Goal: Transaction & Acquisition: Purchase product/service

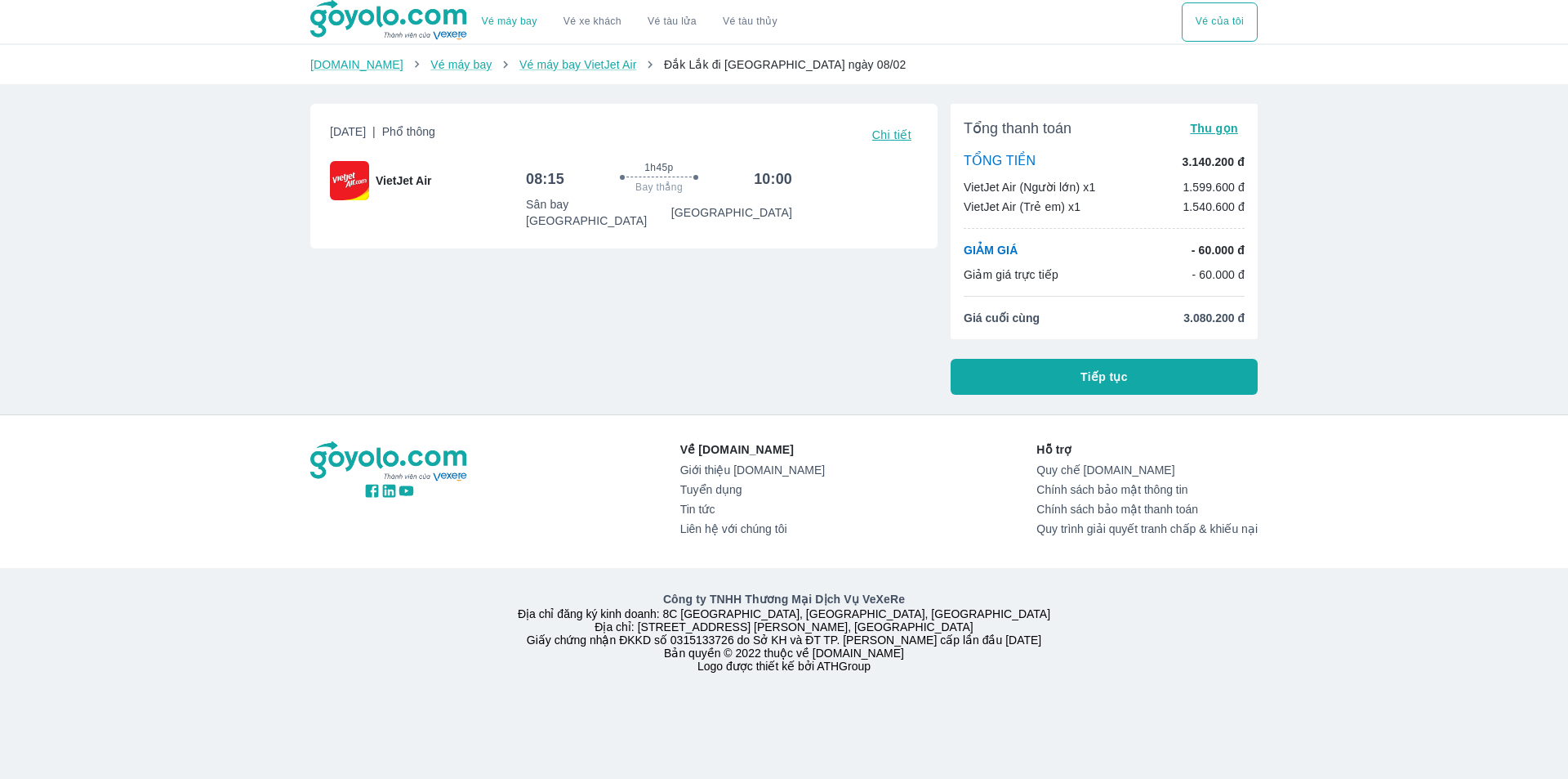
click at [292, 363] on div "Vé máy bay Vé xe khách Vé tàu lửa Vé tàu thủy Vé của tôi [DOMAIN_NAME] Vé máy b…" at bounding box center [784, 390] width 1568 height 779
click at [204, 247] on div "Vé máy bay Vé xe khách Vé tàu lửa Vé tàu thủy Vé của tôi [DOMAIN_NAME] Vé máy b…" at bounding box center [784, 390] width 1568 height 779
click at [1128, 372] on button "Tiếp tục" at bounding box center [1104, 377] width 307 height 36
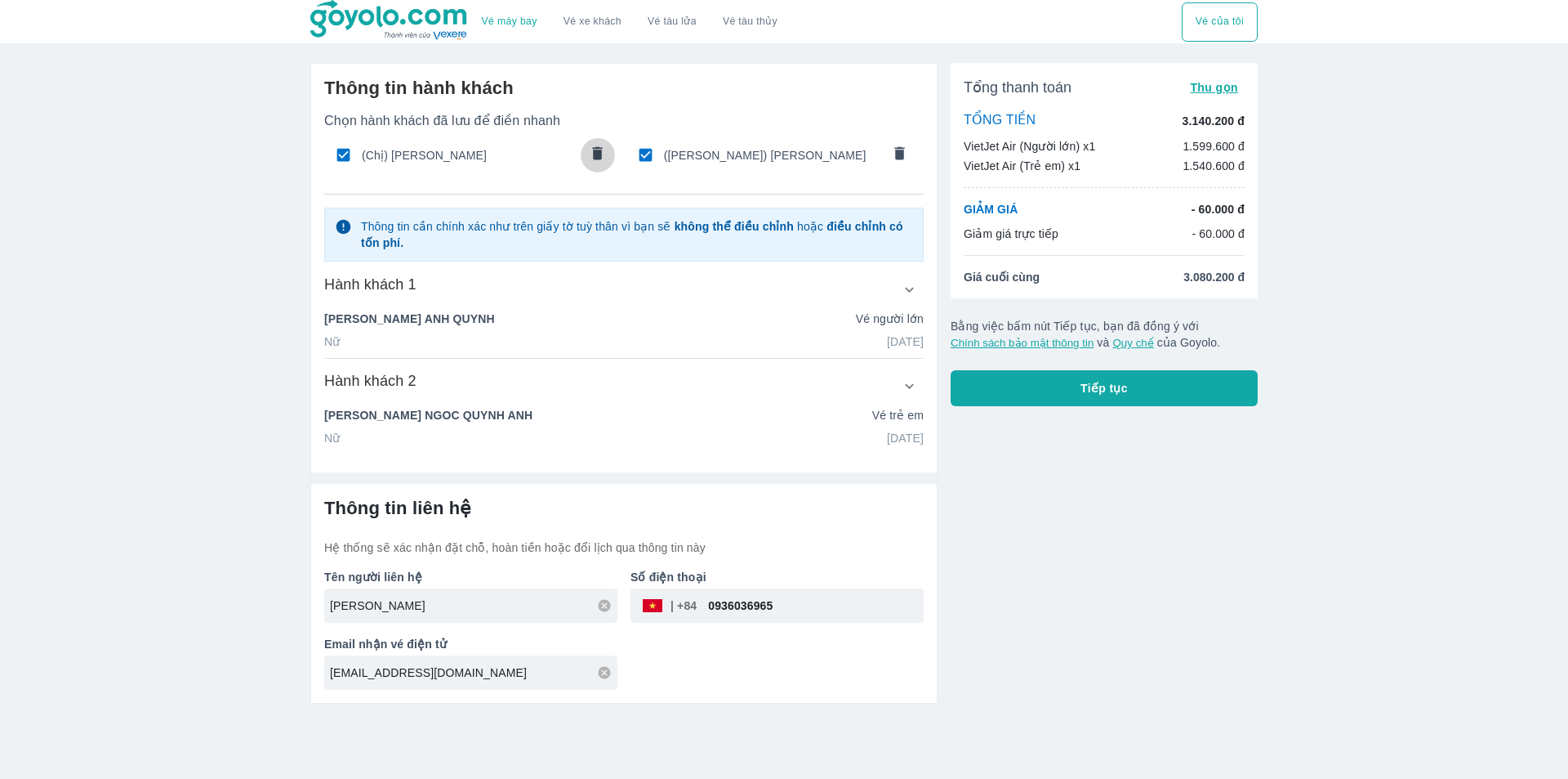
click at [601, 151] on icon "comments" at bounding box center [598, 153] width 10 height 13
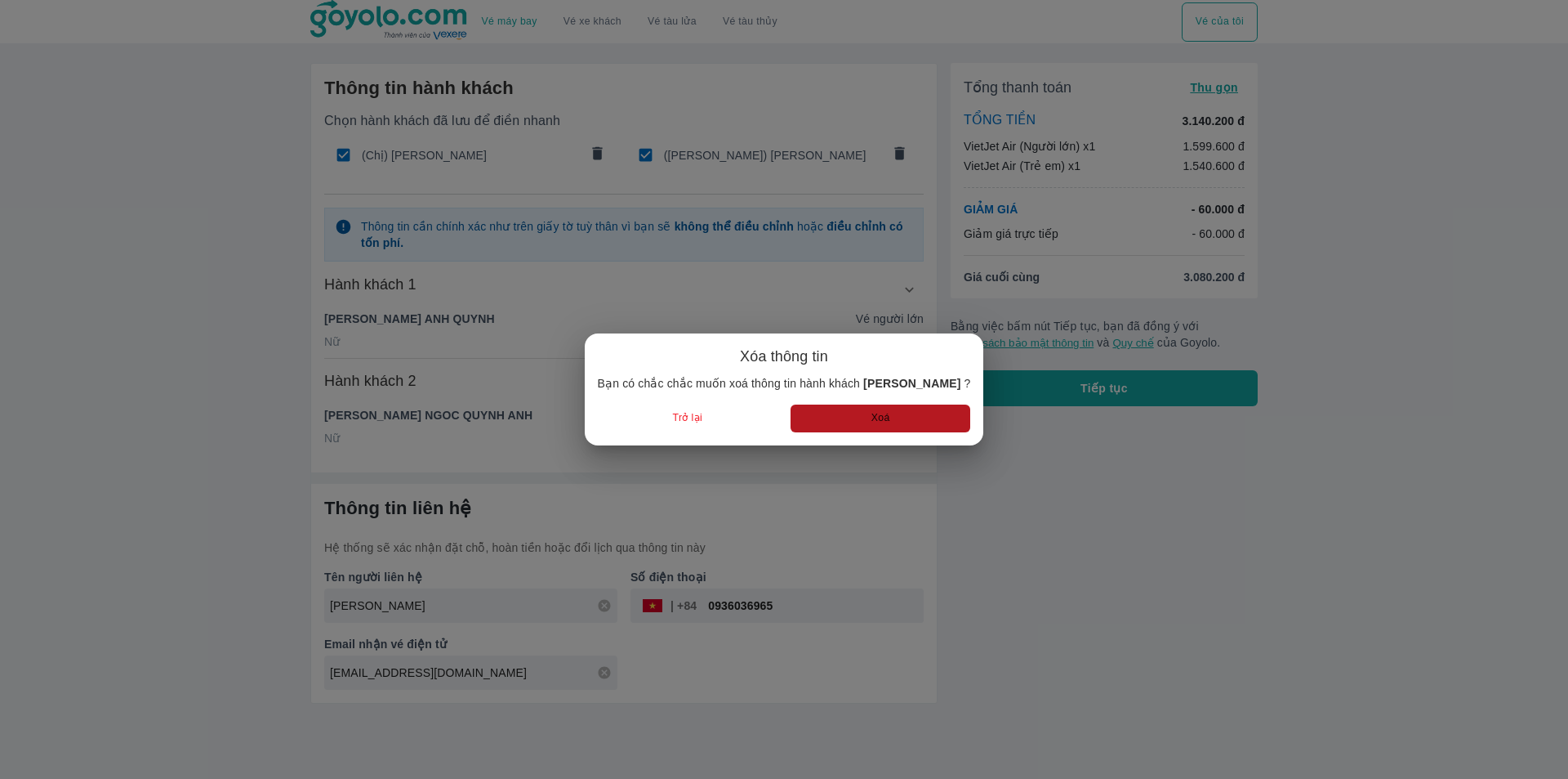
click at [835, 413] on button "Xoá" at bounding box center [880, 418] width 180 height 27
type input "NGOC QUYNH ANH"
type input "[DATE]"
radio input "false"
type input "[PERSON_NAME]"
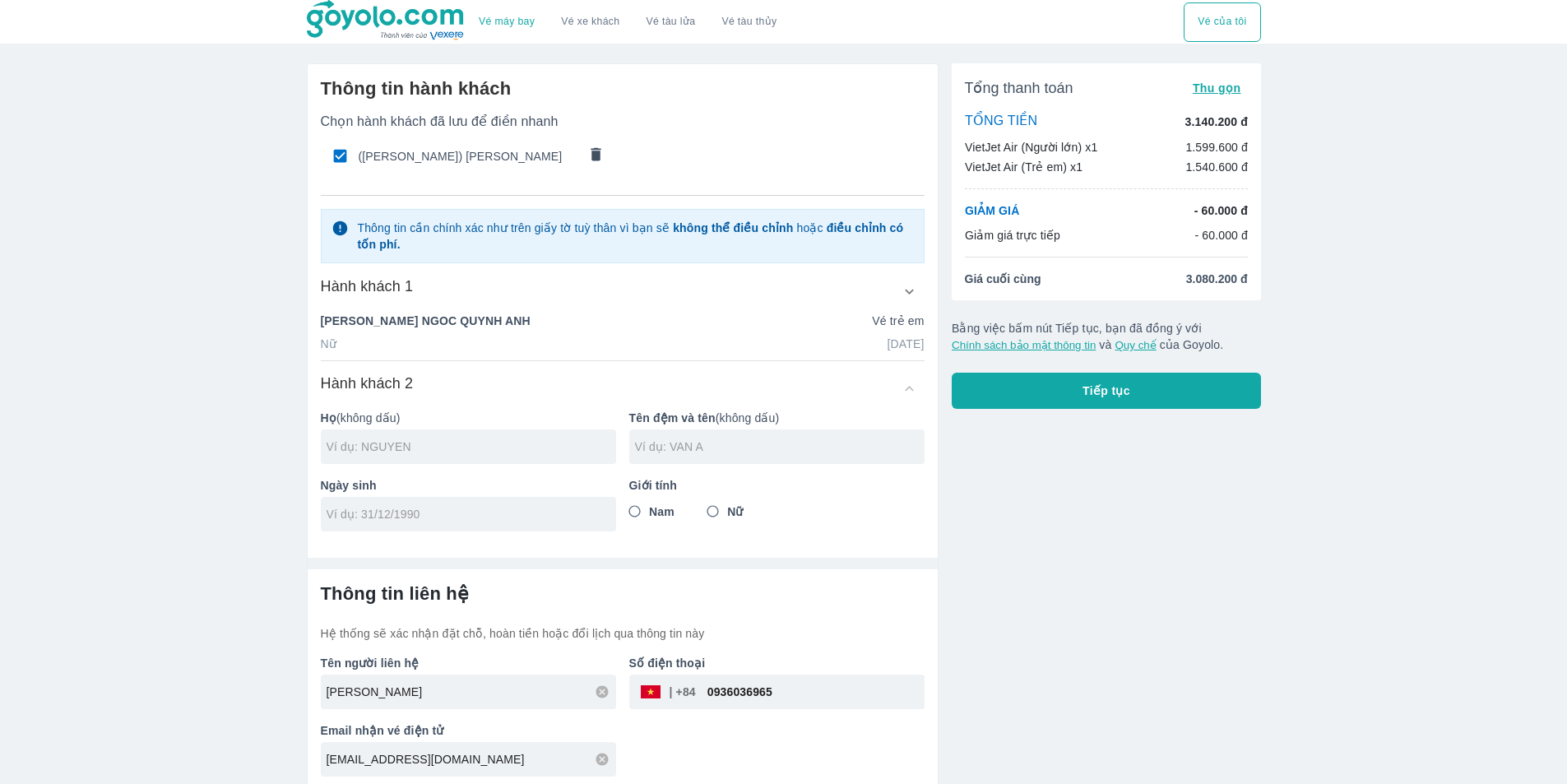
click at [602, 152] on icon "comments" at bounding box center [596, 154] width 17 height 17
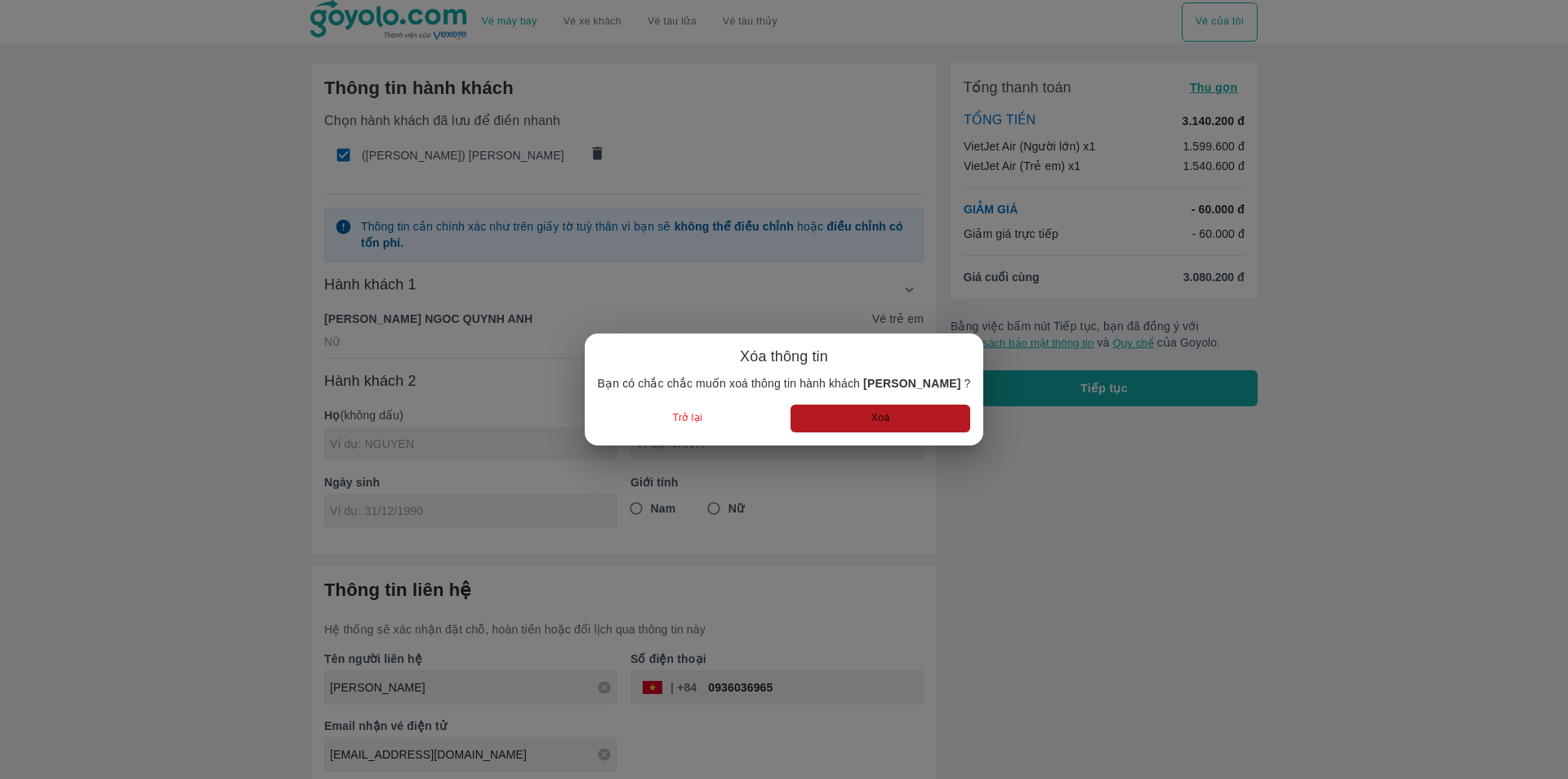
click at [836, 413] on button "Xoá" at bounding box center [880, 418] width 180 height 27
radio input "false"
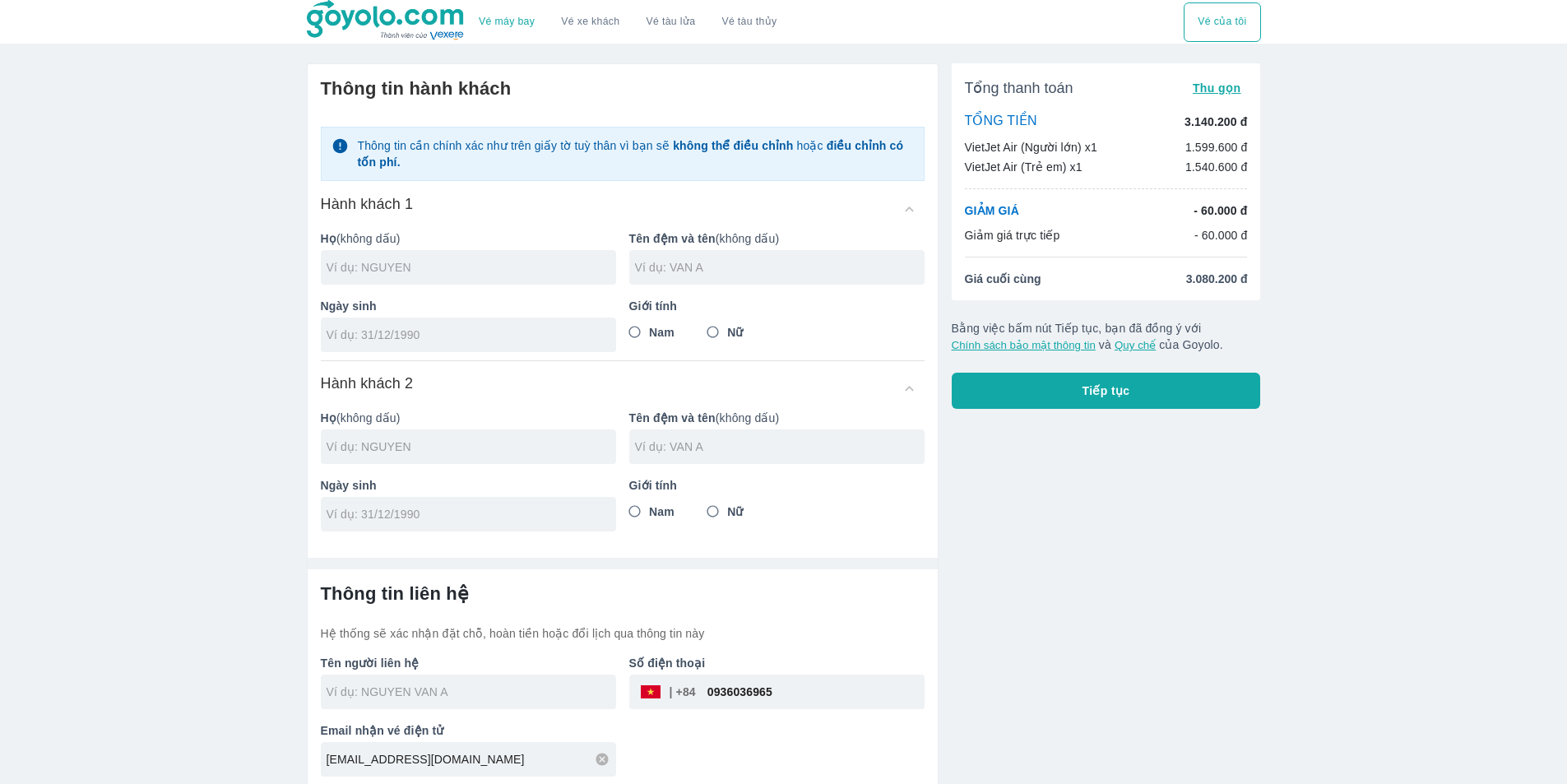
click at [454, 259] on input "text" at bounding box center [471, 267] width 289 height 17
type input "TRUONG"
type input "[PERSON_NAME]"
click at [449, 326] on div at bounding box center [468, 335] width 295 height 35
type input "[DATE]"
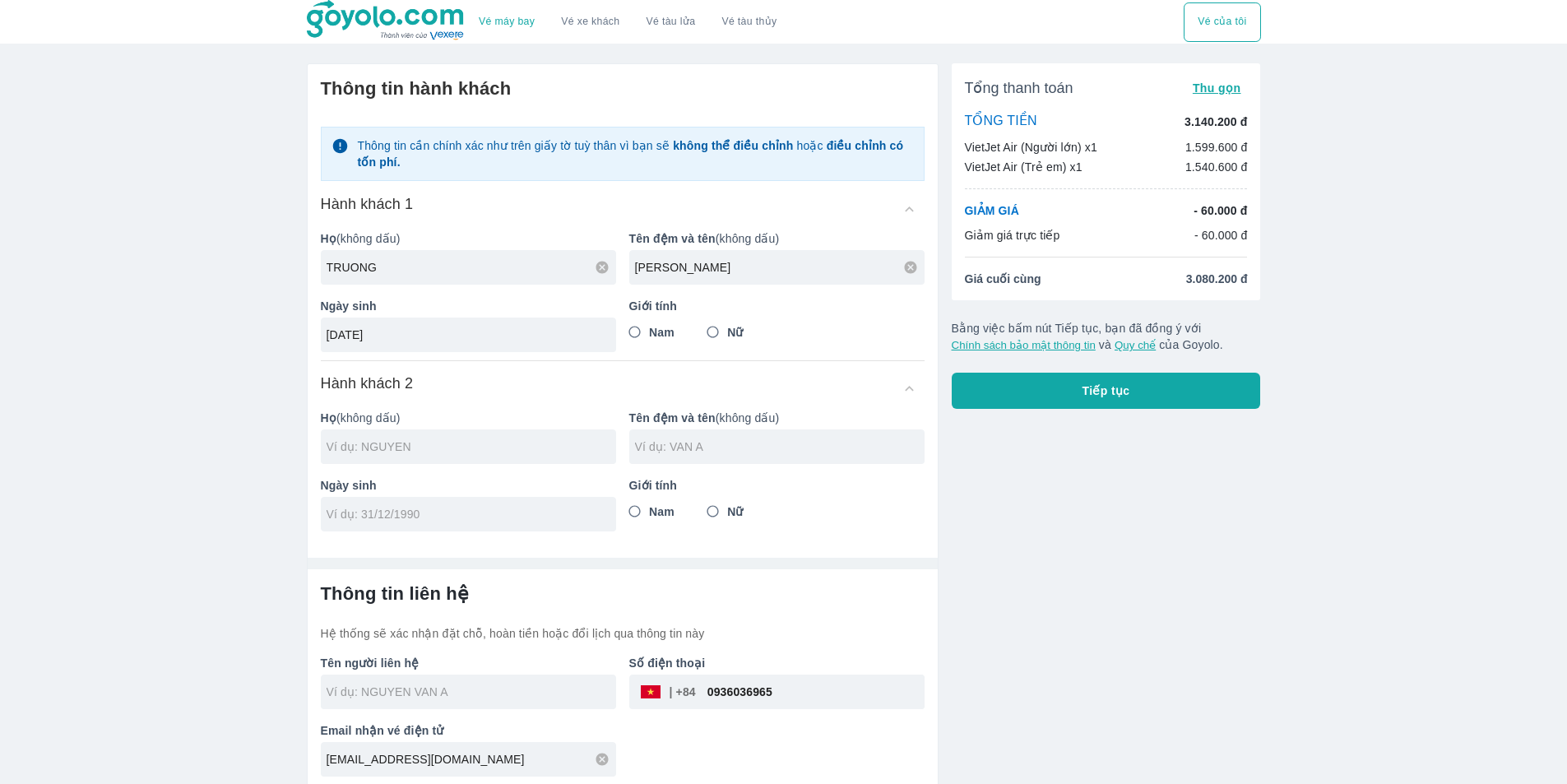
click at [667, 327] on span "Nam" at bounding box center [661, 332] width 26 height 17
click at [650, 327] on input "Nam" at bounding box center [635, 332] width 30 height 30
radio input "true"
click at [715, 331] on input "Nữ" at bounding box center [714, 332] width 30 height 30
radio input "true"
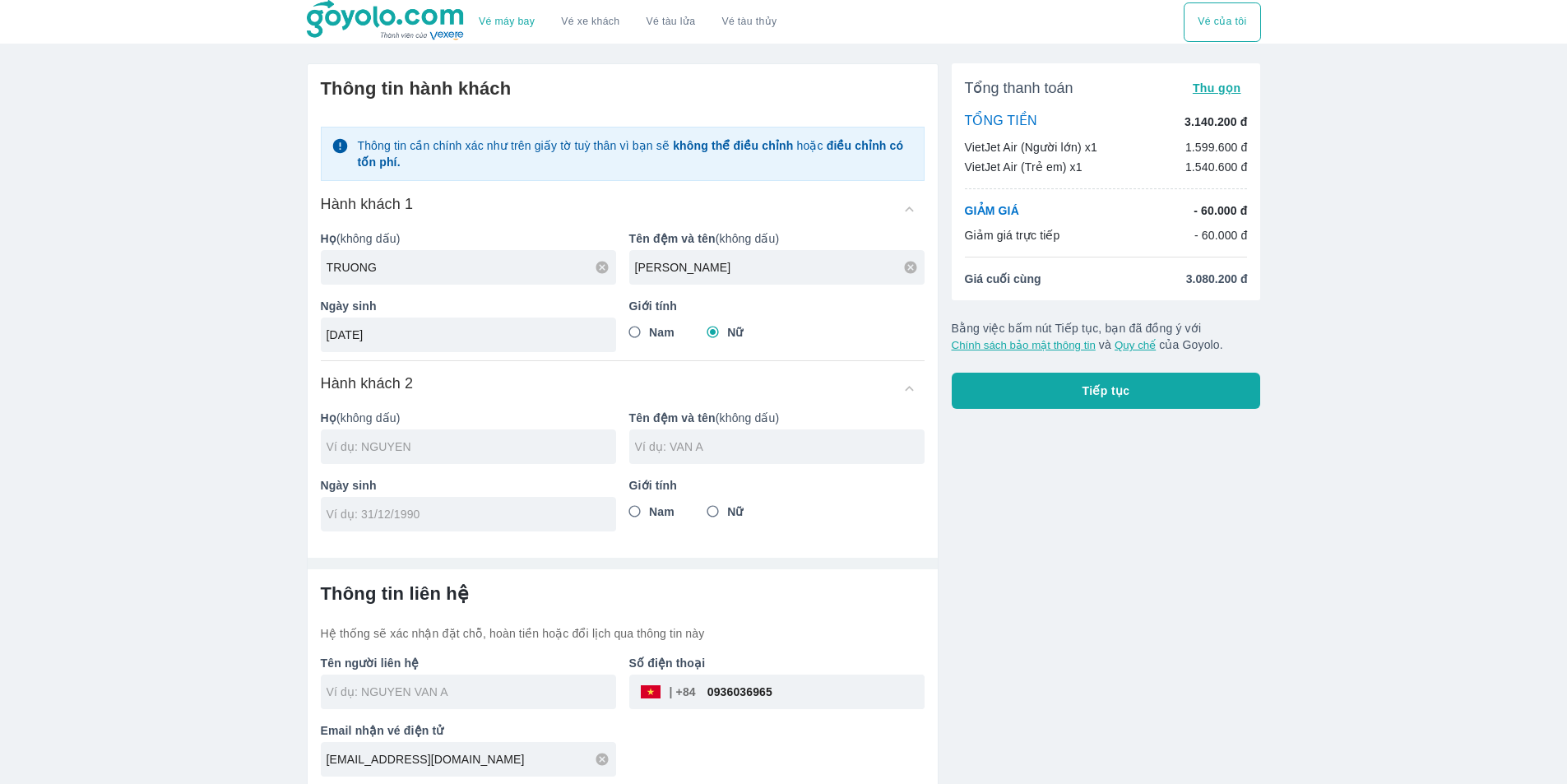
click at [385, 458] on div at bounding box center [468, 447] width 295 height 35
type input "TRUONG [PERSON_NAME]"
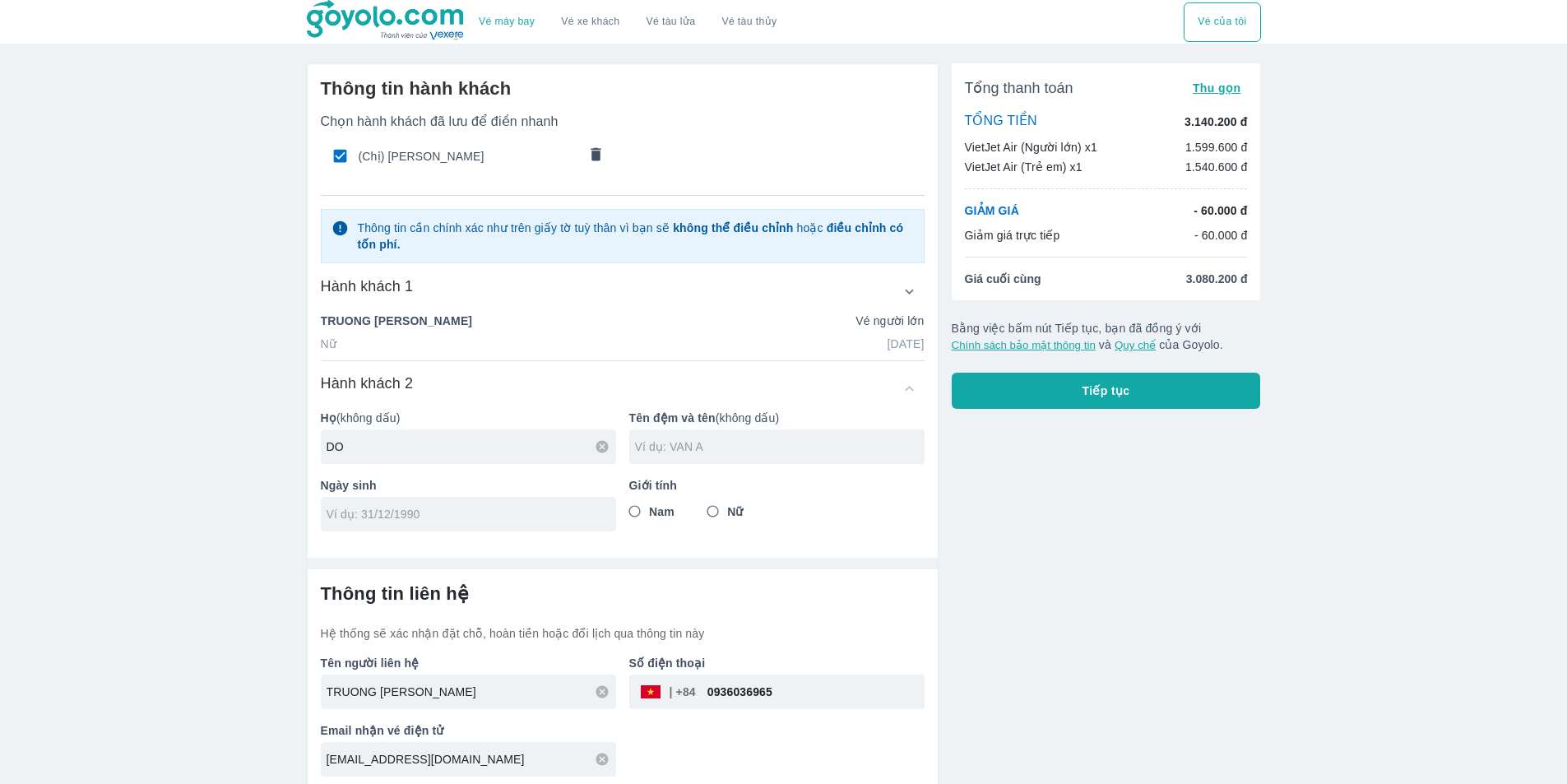
type input "DO"
type input "TRONG DUC ANH"
click at [444, 527] on div at bounding box center [468, 514] width 295 height 35
type input "[DATE]"
click at [640, 516] on input "Nam" at bounding box center [635, 512] width 30 height 30
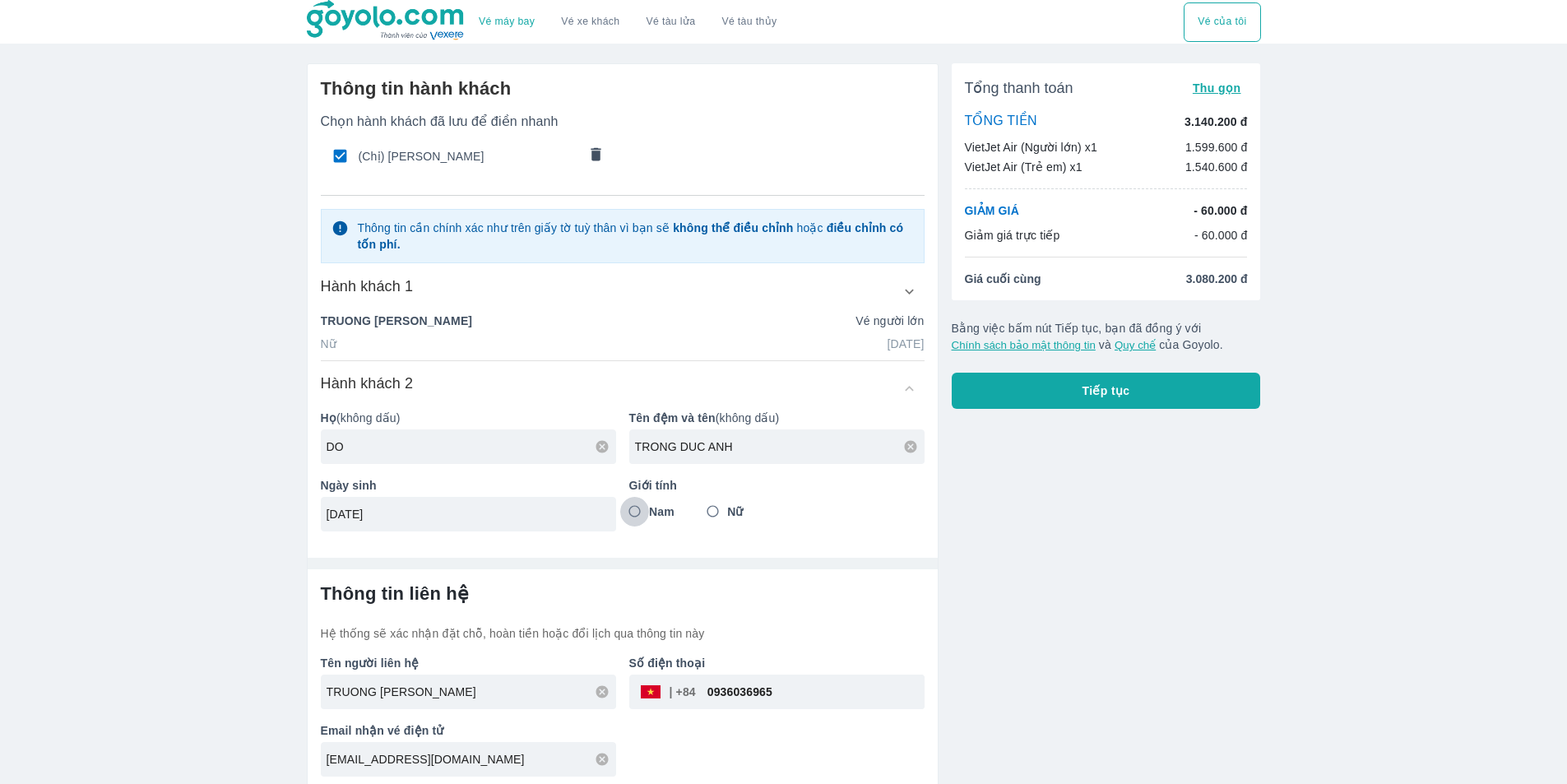
radio input "true"
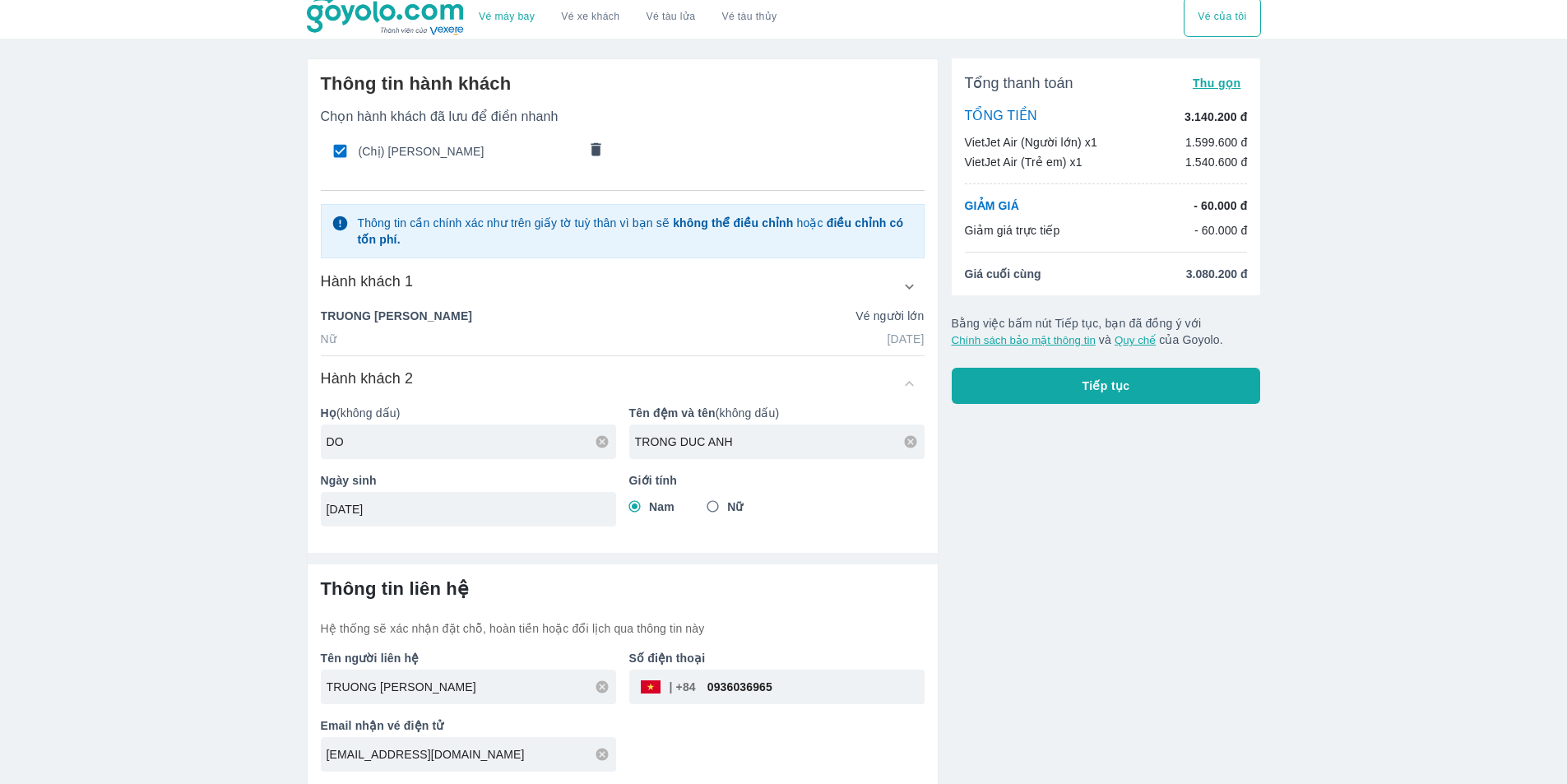
scroll to position [7, 0]
click at [731, 687] on input "0936036965" at bounding box center [810, 685] width 228 height 40
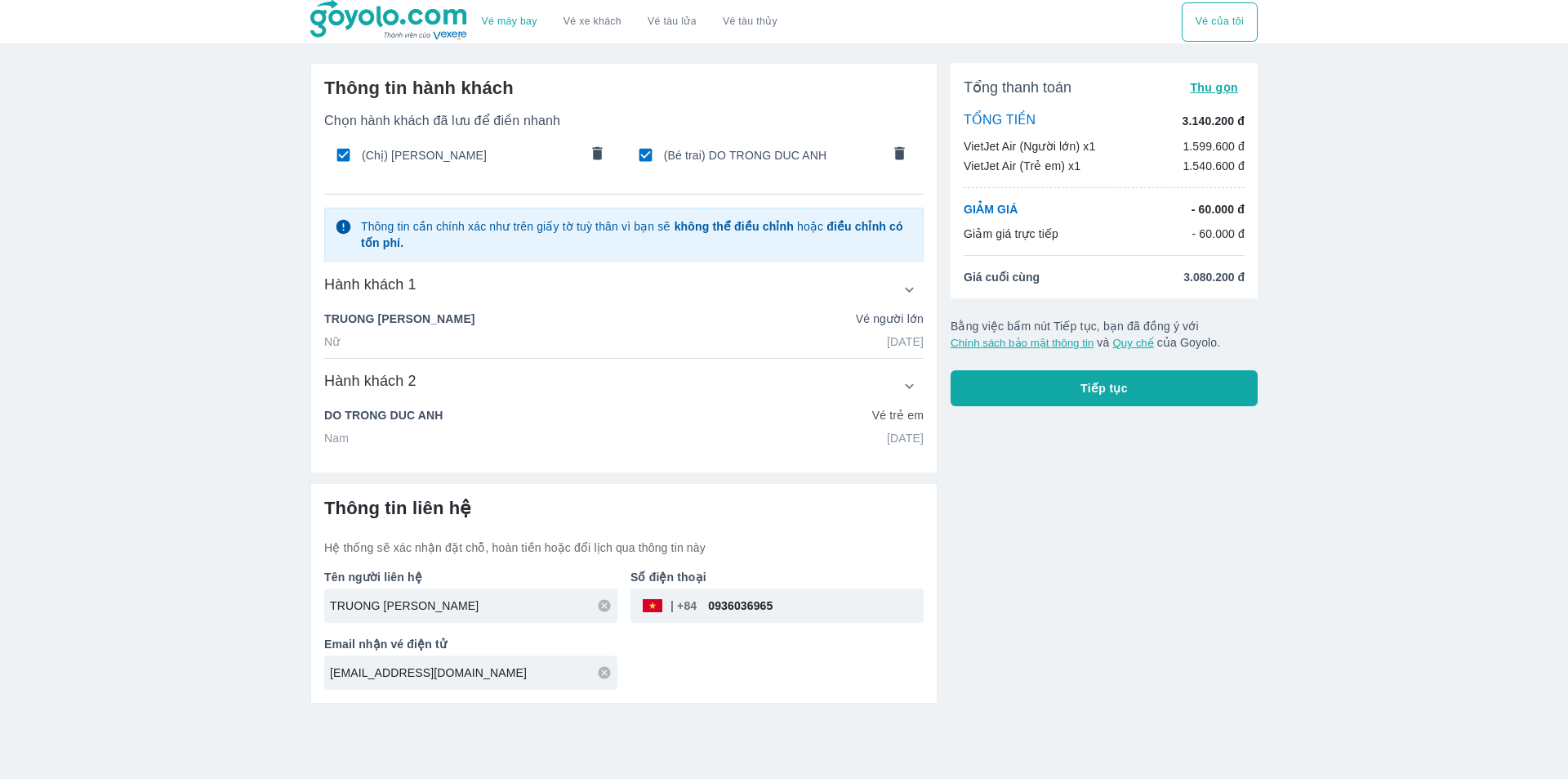
paste input "82169191"
type input "0982169191"
click at [1000, 555] on div "Tổng thanh toán Thu gọn TỔNG TIỀN 3.140.200 đ VietJet Air (Người lớn) x1 1.599.…" at bounding box center [1098, 376] width 320 height 654
click at [1119, 390] on span "Tiếp tục" at bounding box center [1104, 388] width 47 height 17
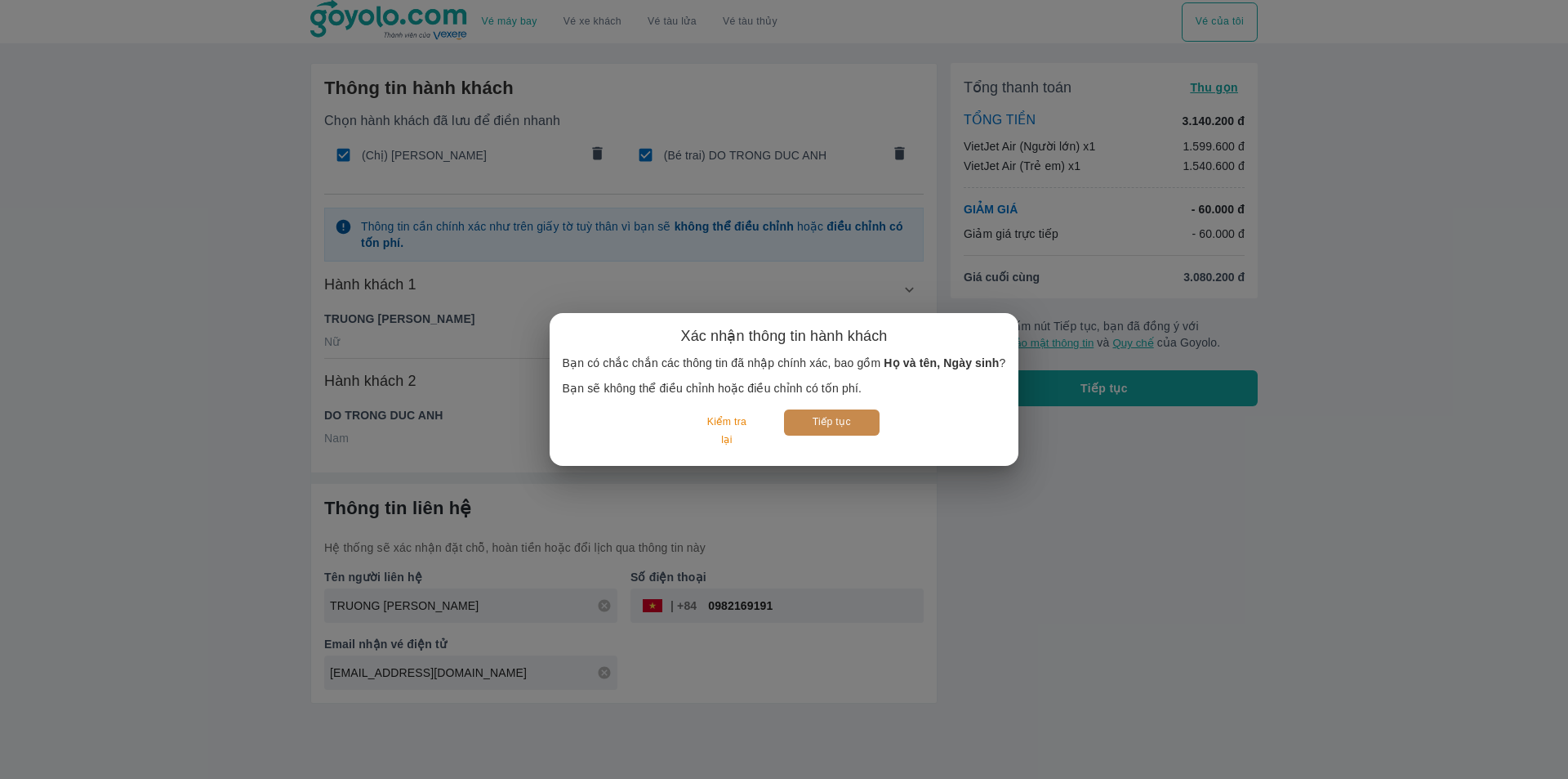
click at [812, 413] on button "Tiếp tục" at bounding box center [831, 422] width 96 height 26
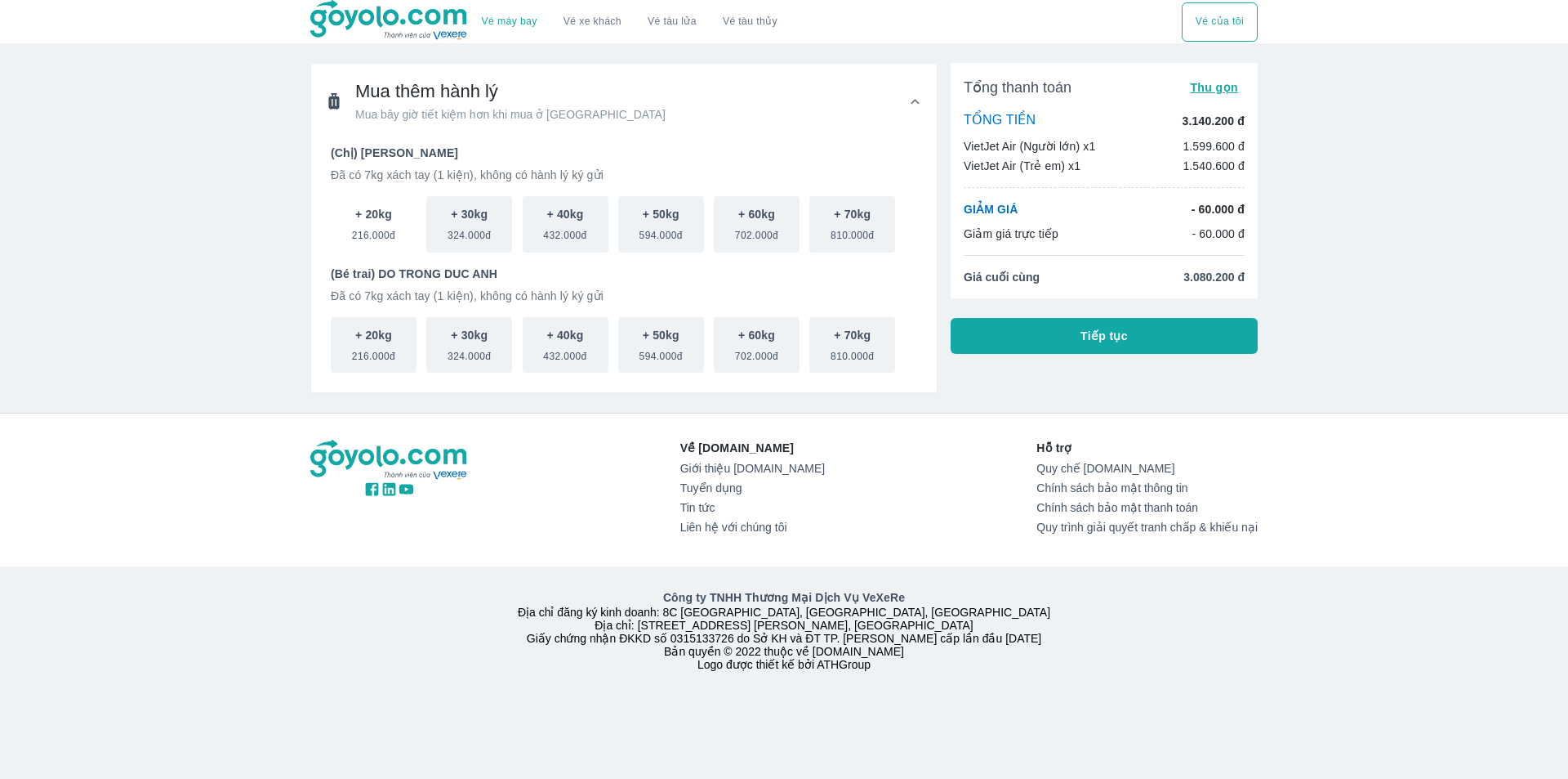
click at [381, 226] on span "216.000đ" at bounding box center [374, 232] width 43 height 20
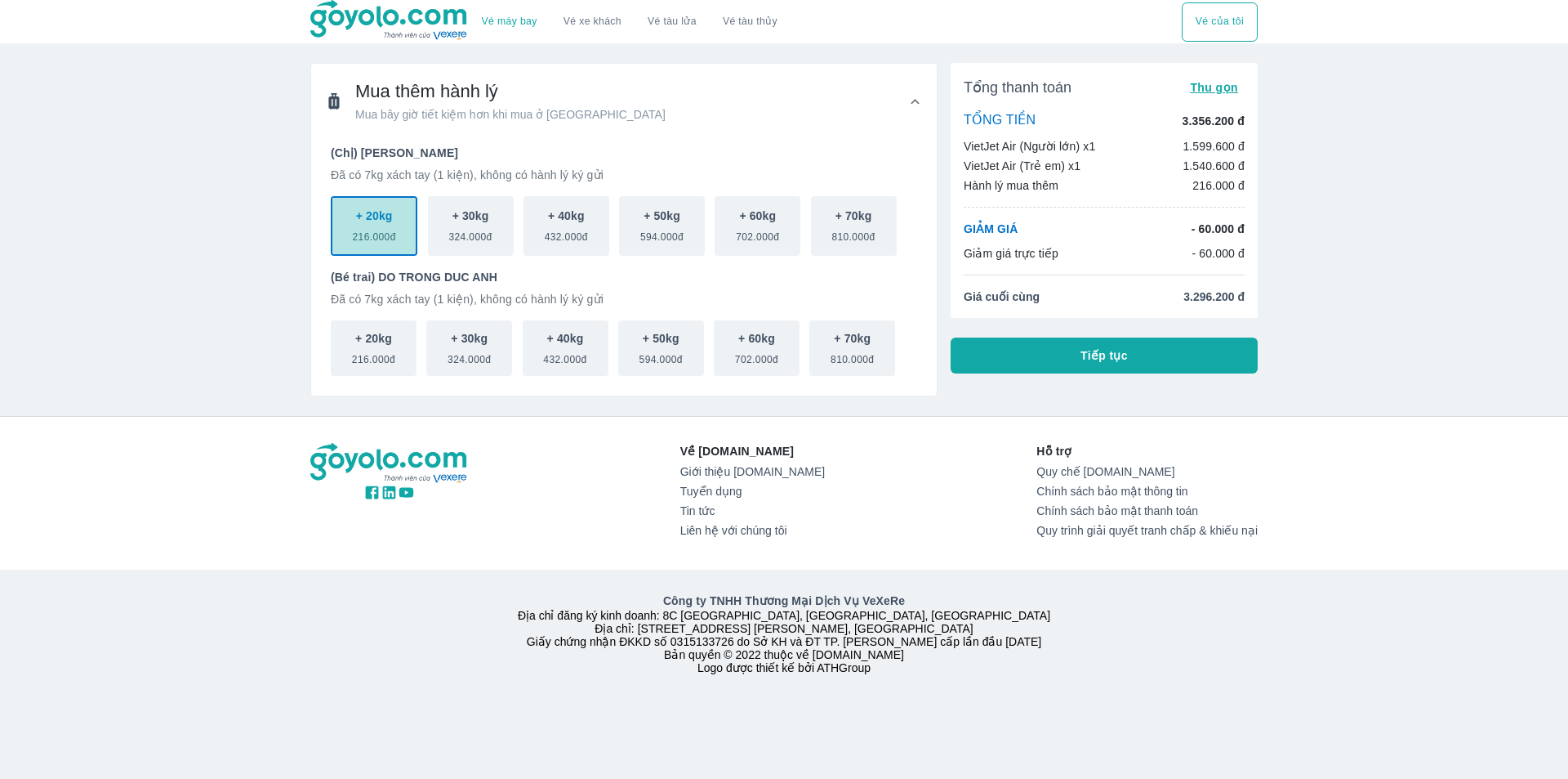
click at [411, 227] on button "+ 20kg 216.000đ" at bounding box center [374, 226] width 87 height 59
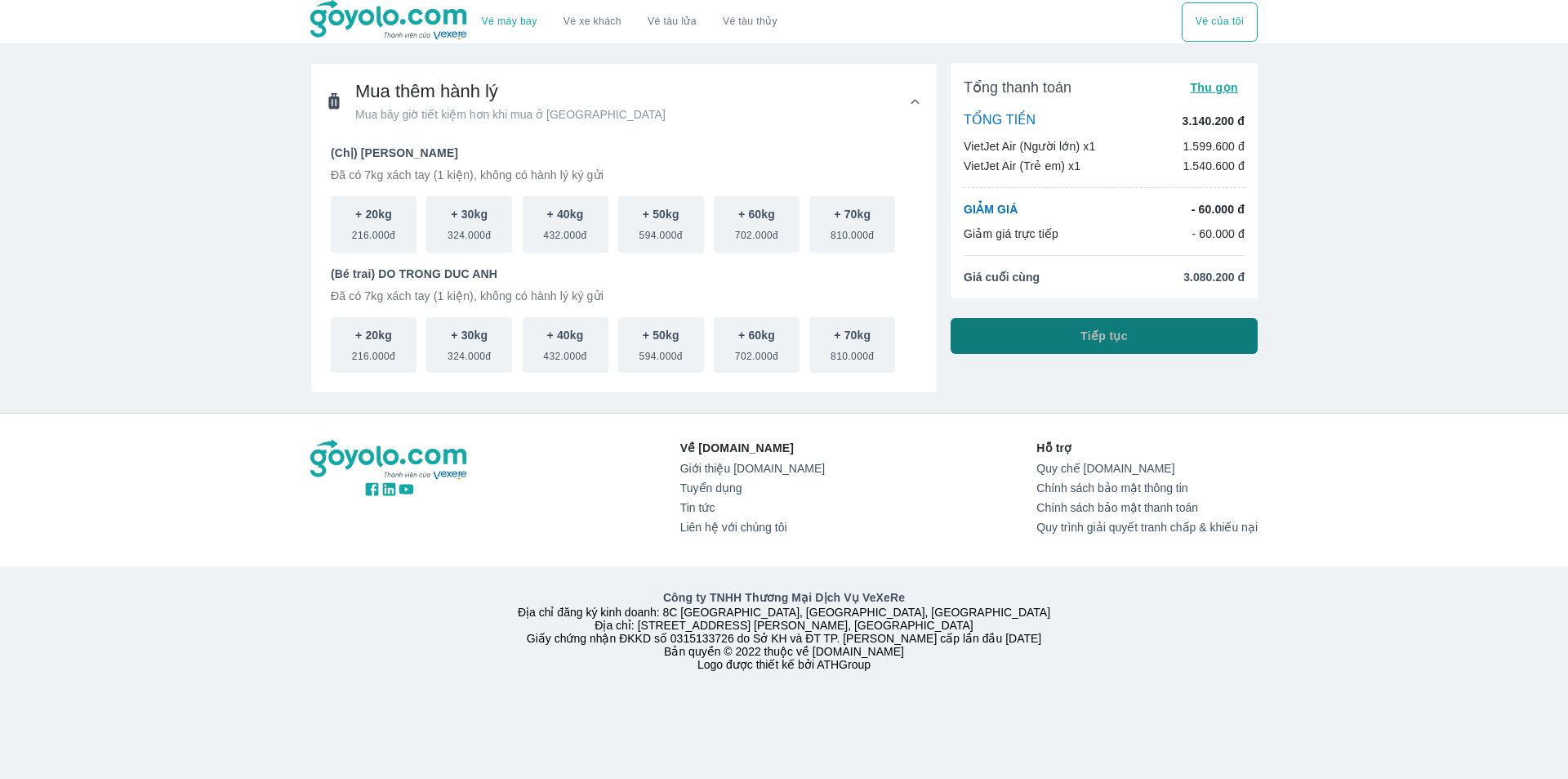
click at [1034, 335] on button "Tiếp tục" at bounding box center [1104, 336] width 307 height 36
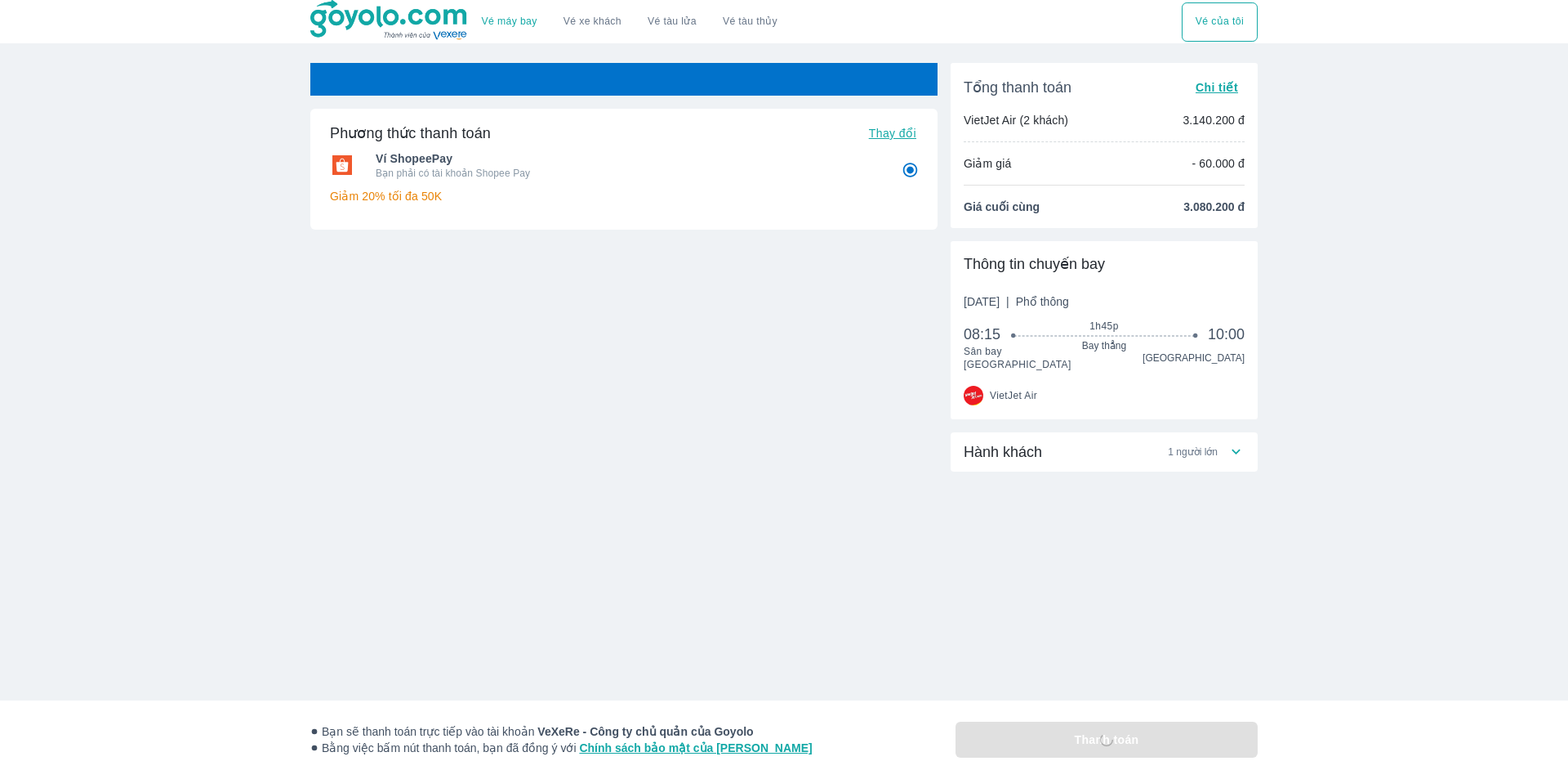
radio input "false"
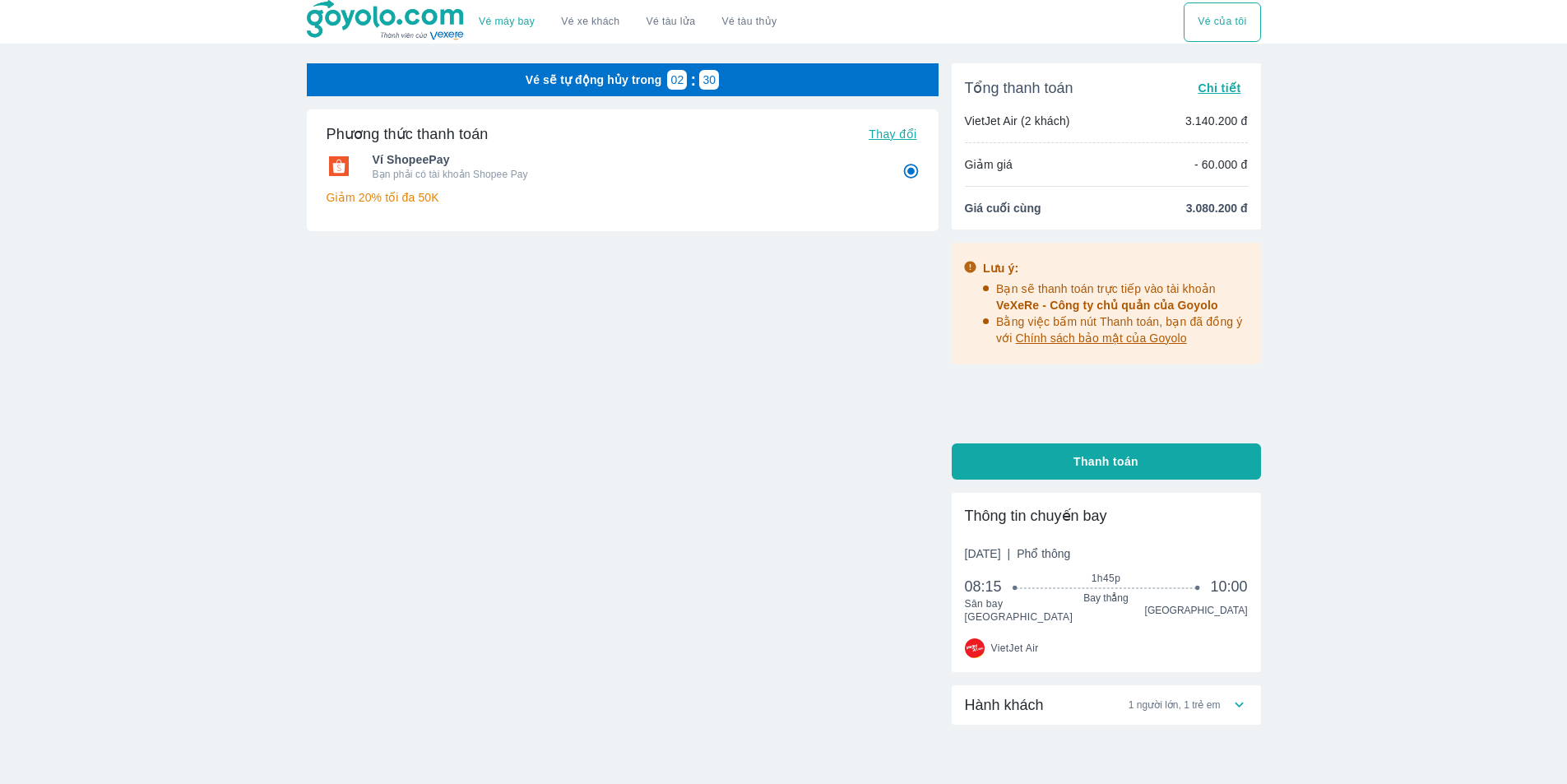
click at [1039, 695] on span "Hành khách" at bounding box center [1004, 705] width 79 height 20
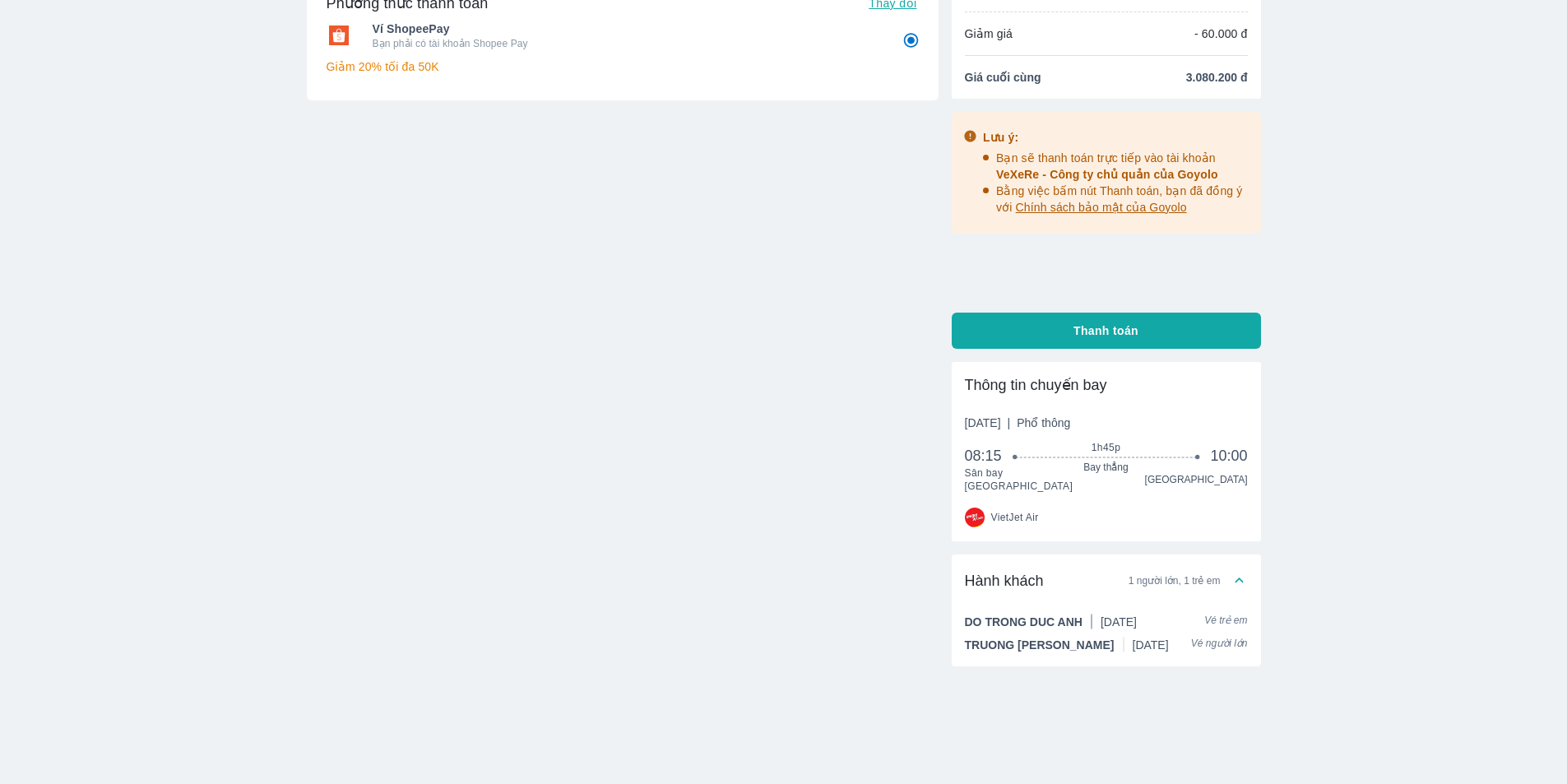
scroll to position [132, 0]
click at [1086, 330] on span "Thanh toán" at bounding box center [1106, 329] width 65 height 17
radio input "false"
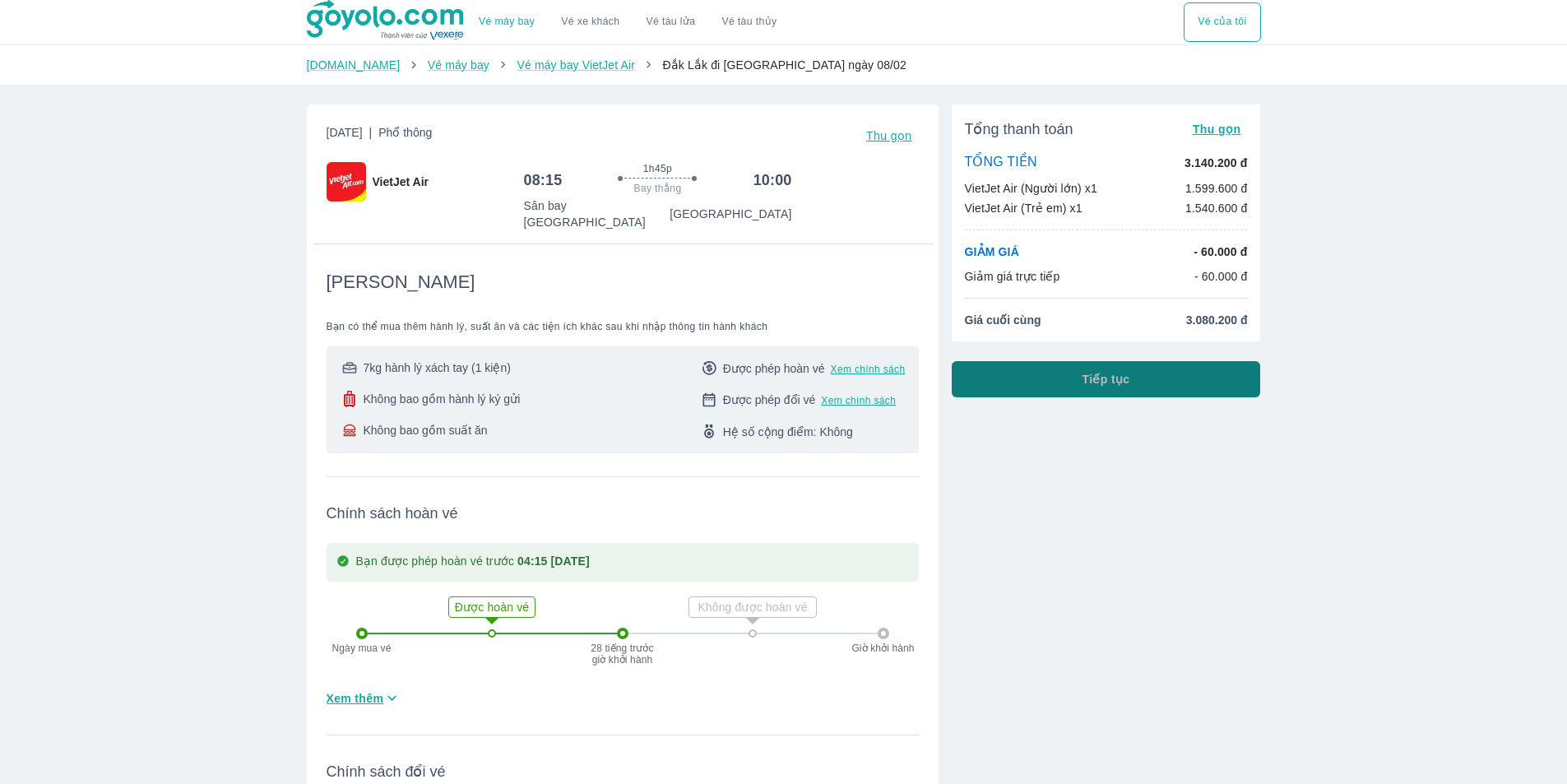
click at [1095, 382] on span "Tiếp tục" at bounding box center [1106, 380] width 47 height 17
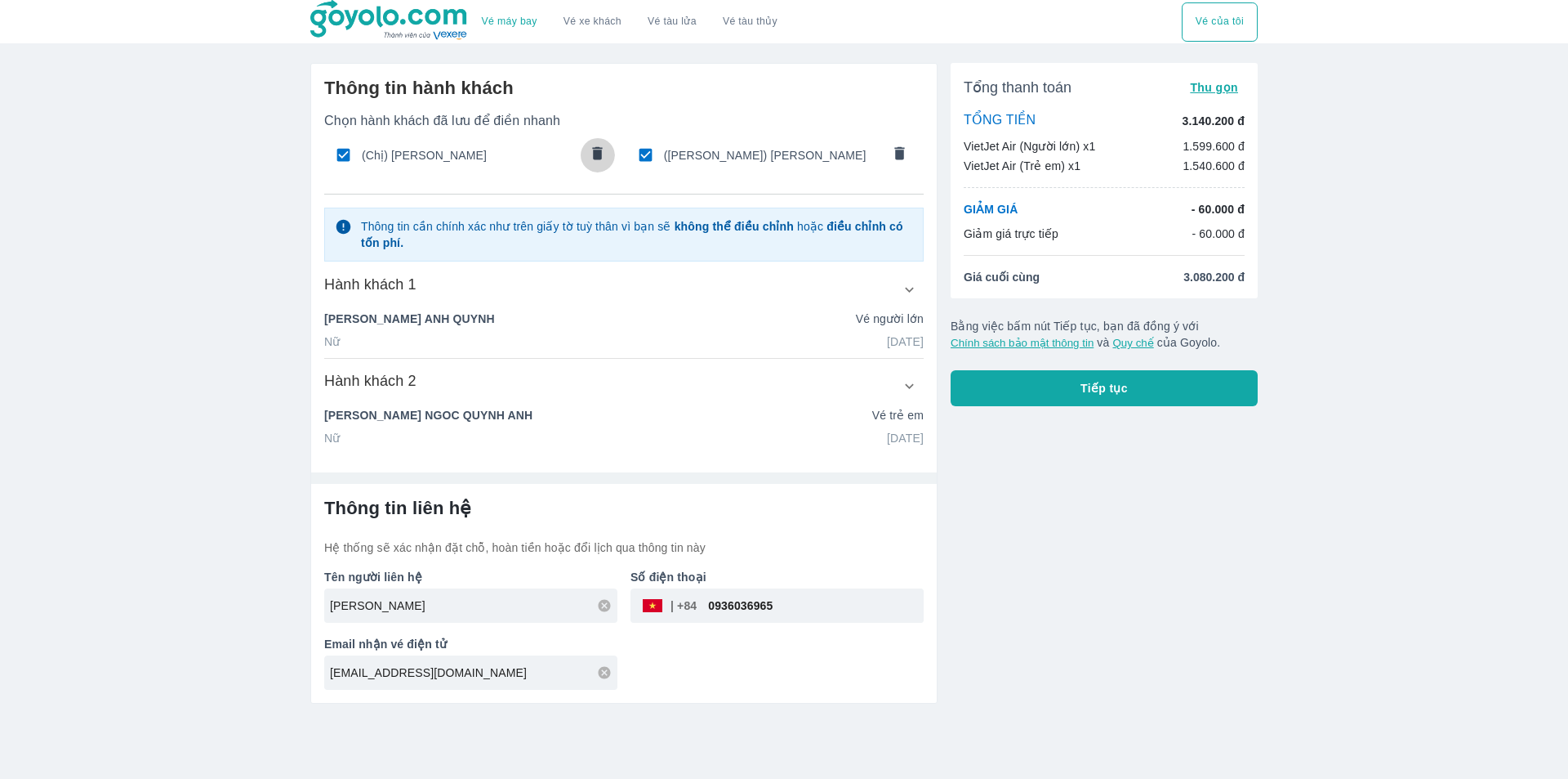
click at [593, 146] on icon "comments" at bounding box center [597, 153] width 17 height 17
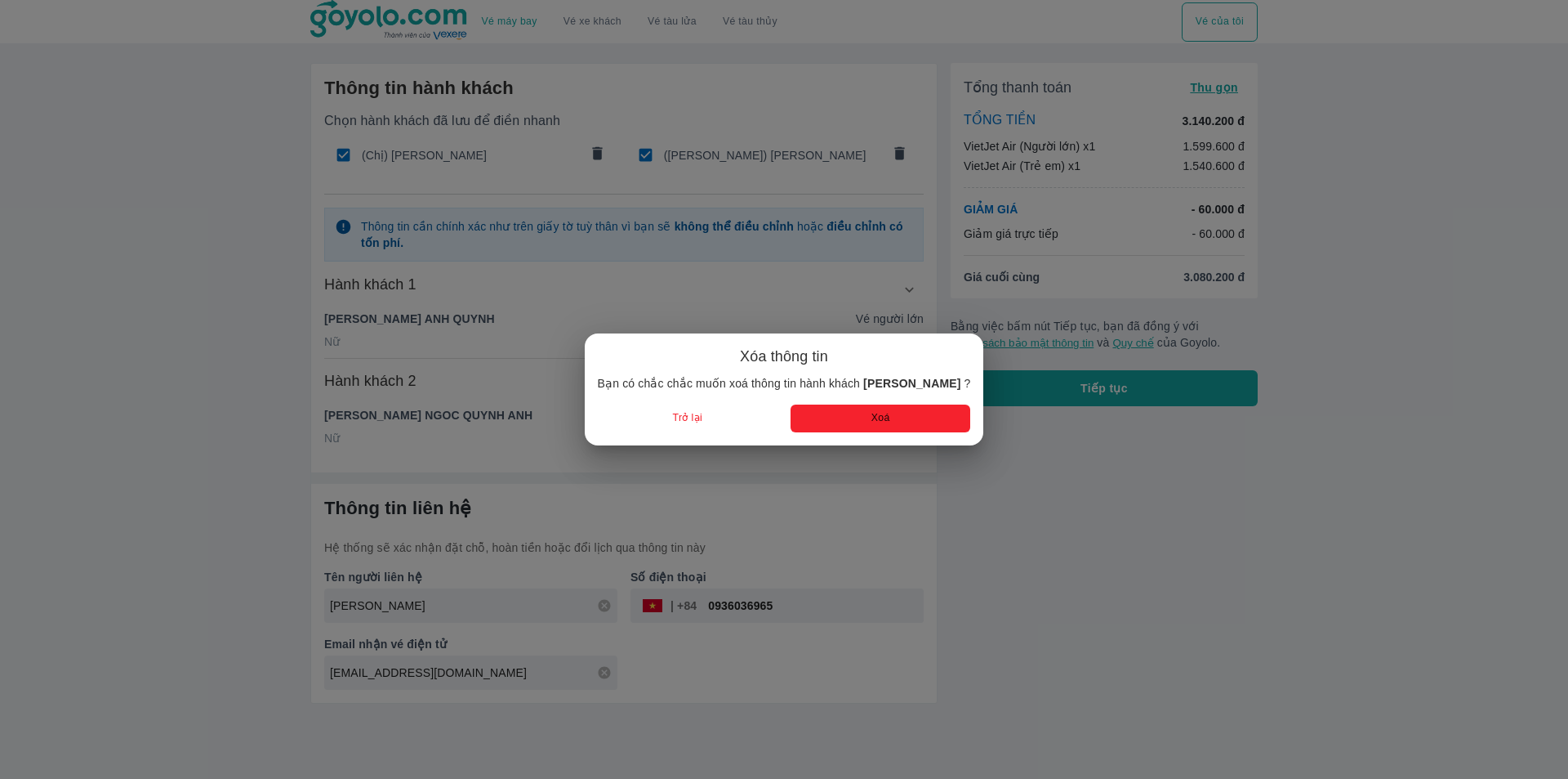
click at [855, 432] on div "Xóa thông tin Bạn có chắc chắc muốn xoá thông tin hành khách NGUYEN ANH QUYNH ?…" at bounding box center [784, 390] width 399 height 112
click at [854, 419] on button "Xoá" at bounding box center [880, 418] width 180 height 27
type input "NGOC QUYNH ANH"
type input "[DATE]"
radio input "false"
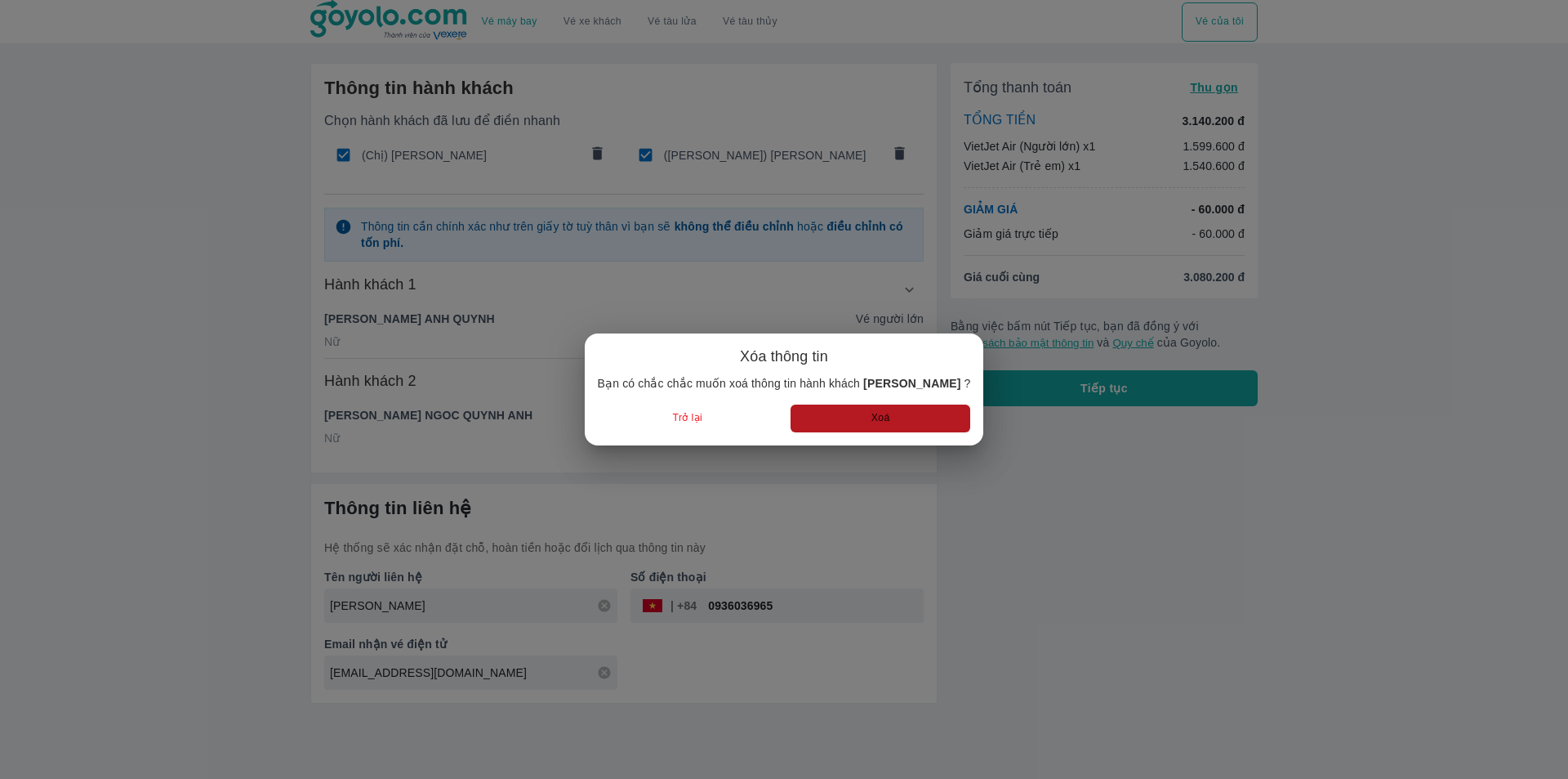
type input "[PERSON_NAME]"
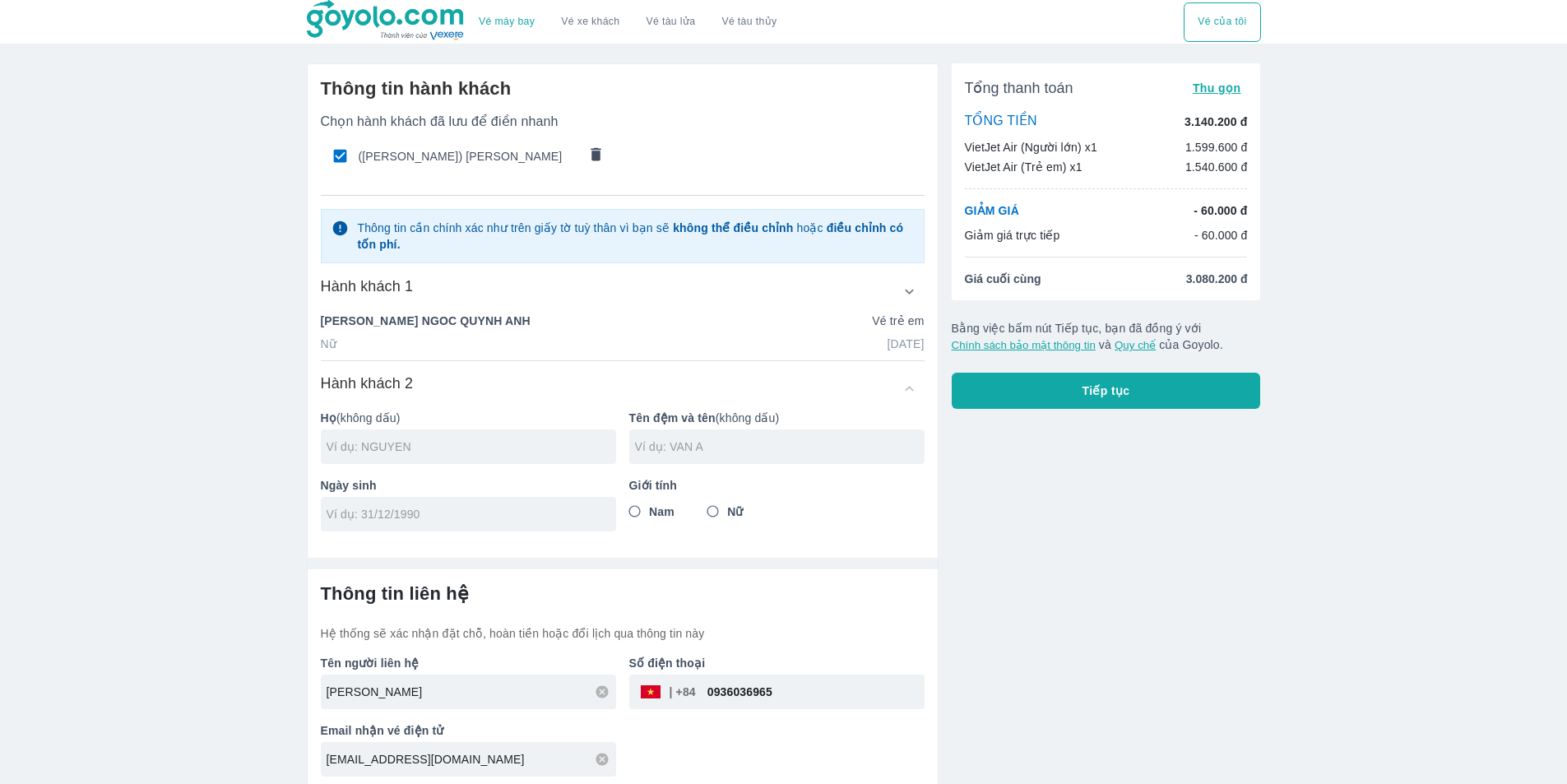
click at [602, 149] on icon "comments" at bounding box center [596, 154] width 17 height 17
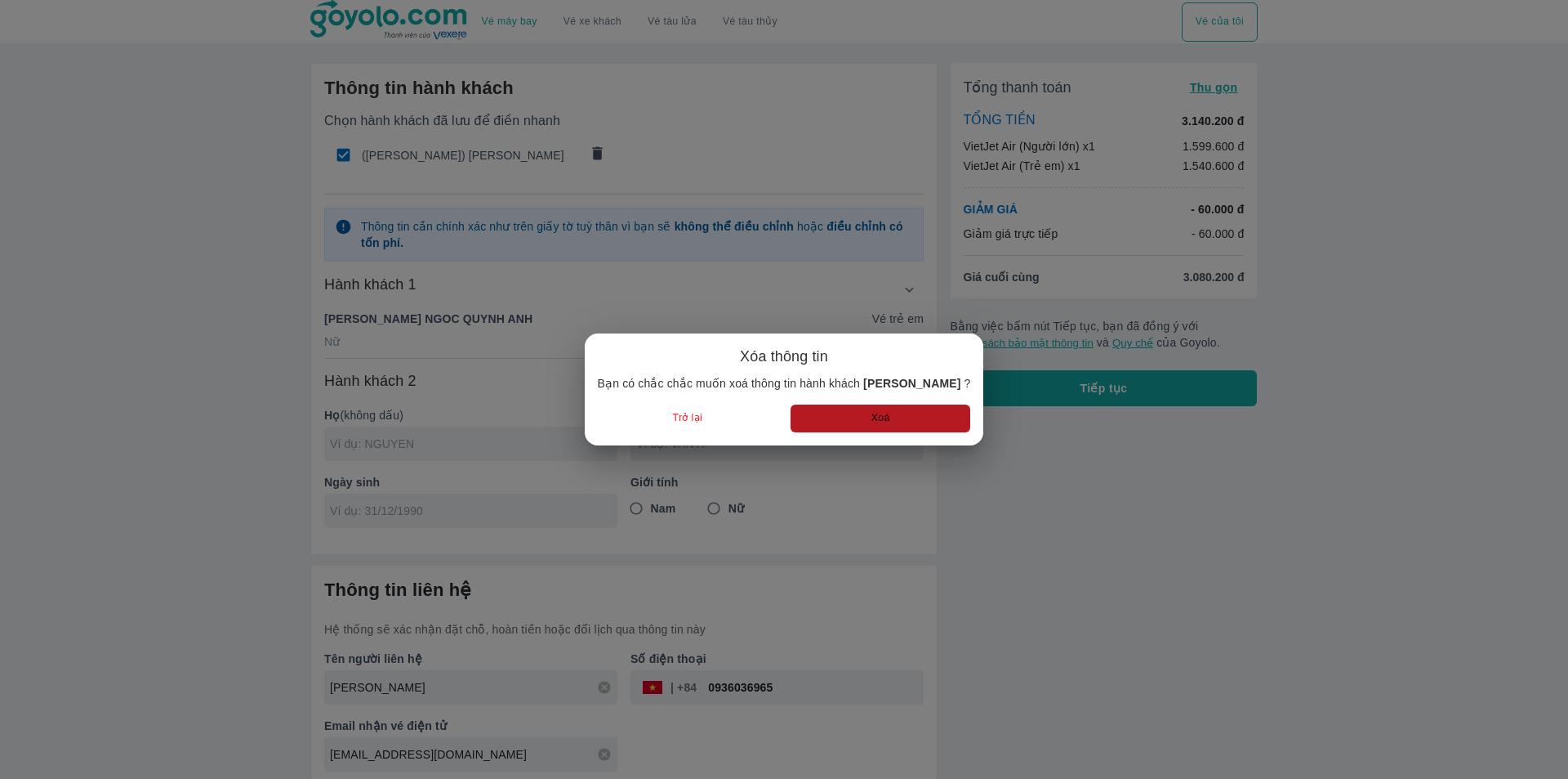
click at [876, 418] on button "Xoá" at bounding box center [880, 418] width 180 height 27
radio input "false"
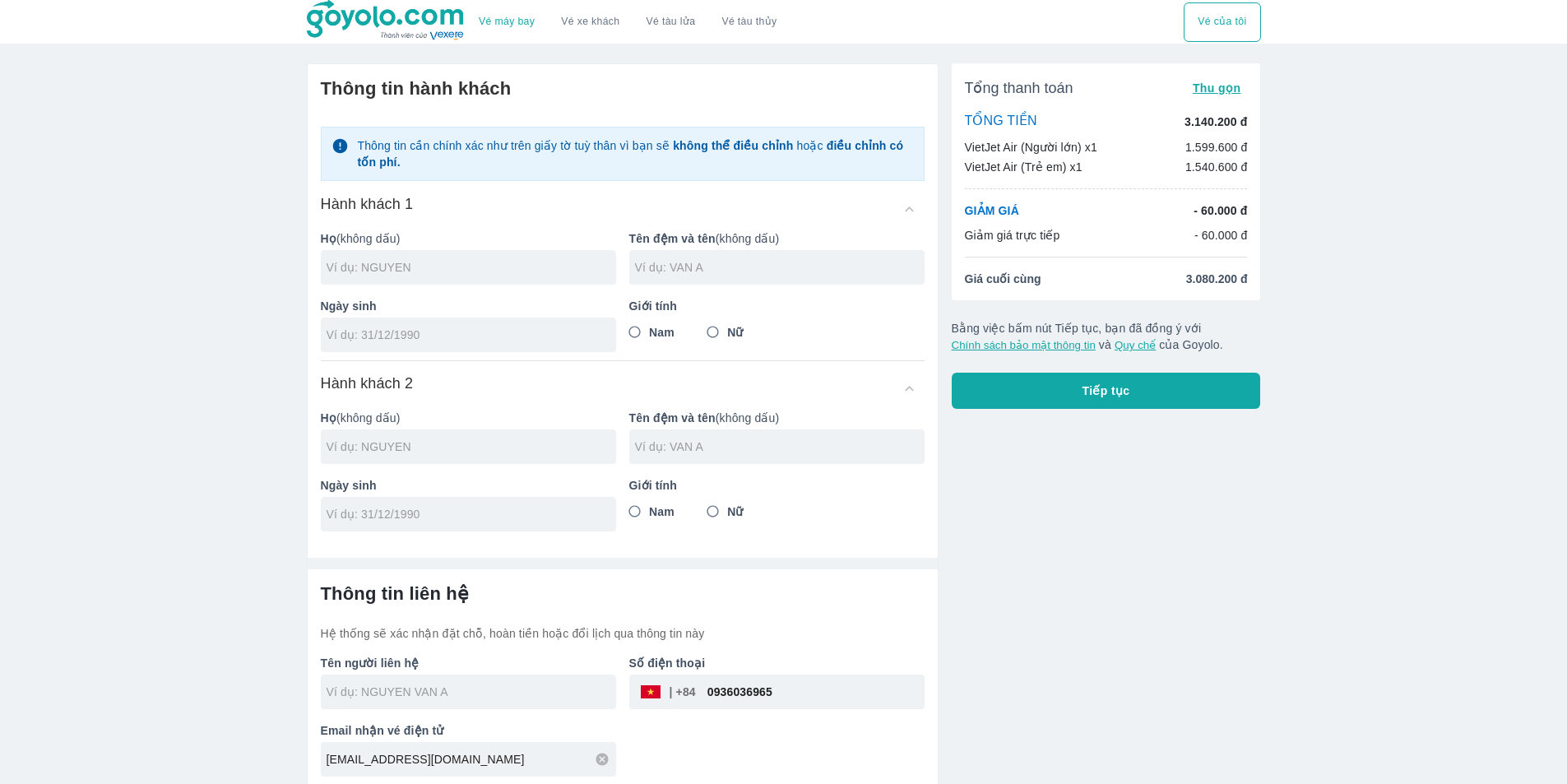
click at [770, 680] on input "0936036965" at bounding box center [810, 692] width 228 height 40
paste input "82169191"
type input "0982169191"
click at [425, 271] on input "text" at bounding box center [471, 267] width 289 height 17
type input "DO"
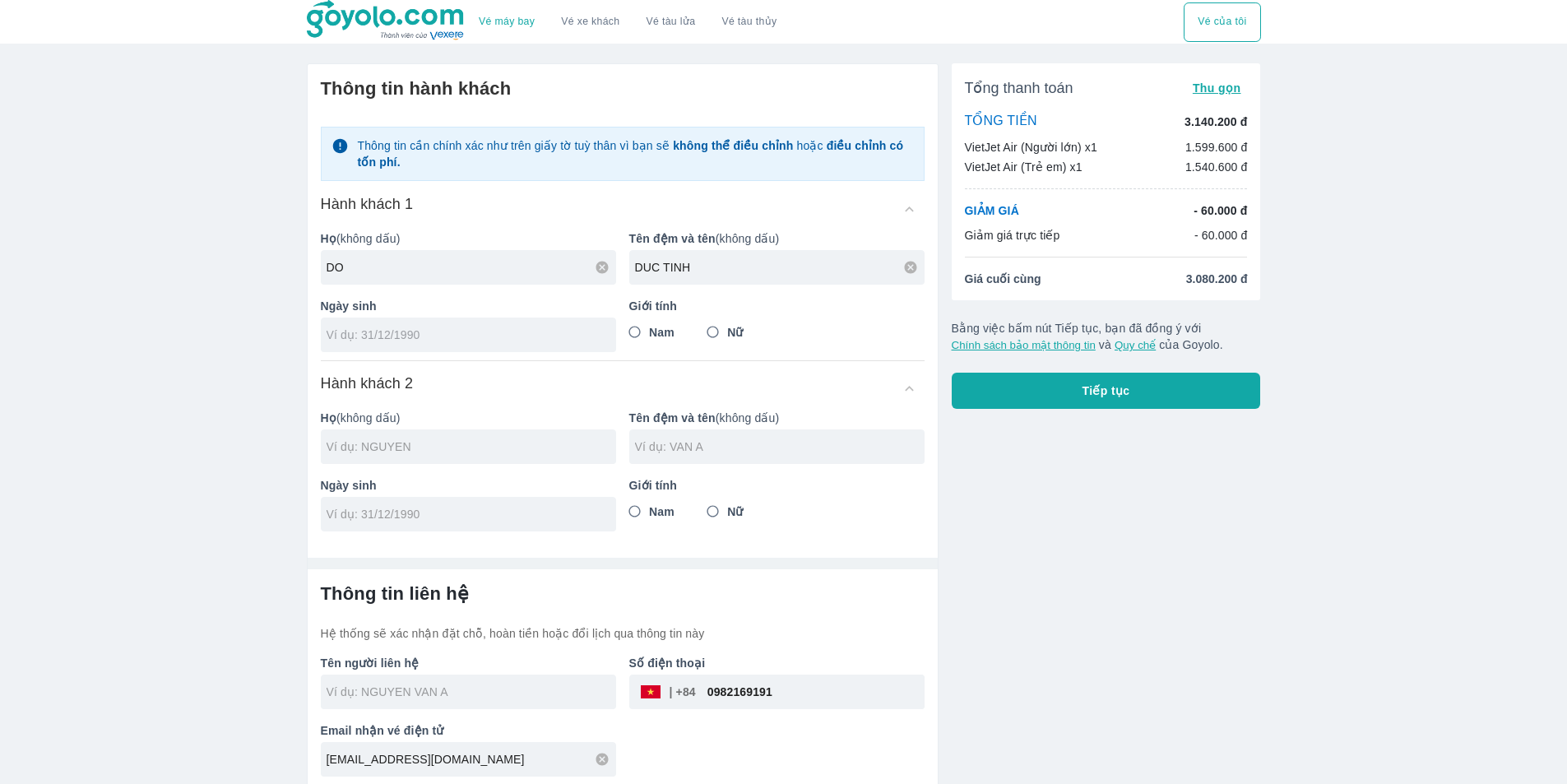
type input "DUC TINH"
click at [383, 340] on input "tel" at bounding box center [463, 335] width 273 height 17
type input "16/02/1988"
click at [636, 336] on input "Nam" at bounding box center [635, 332] width 30 height 30
radio input "true"
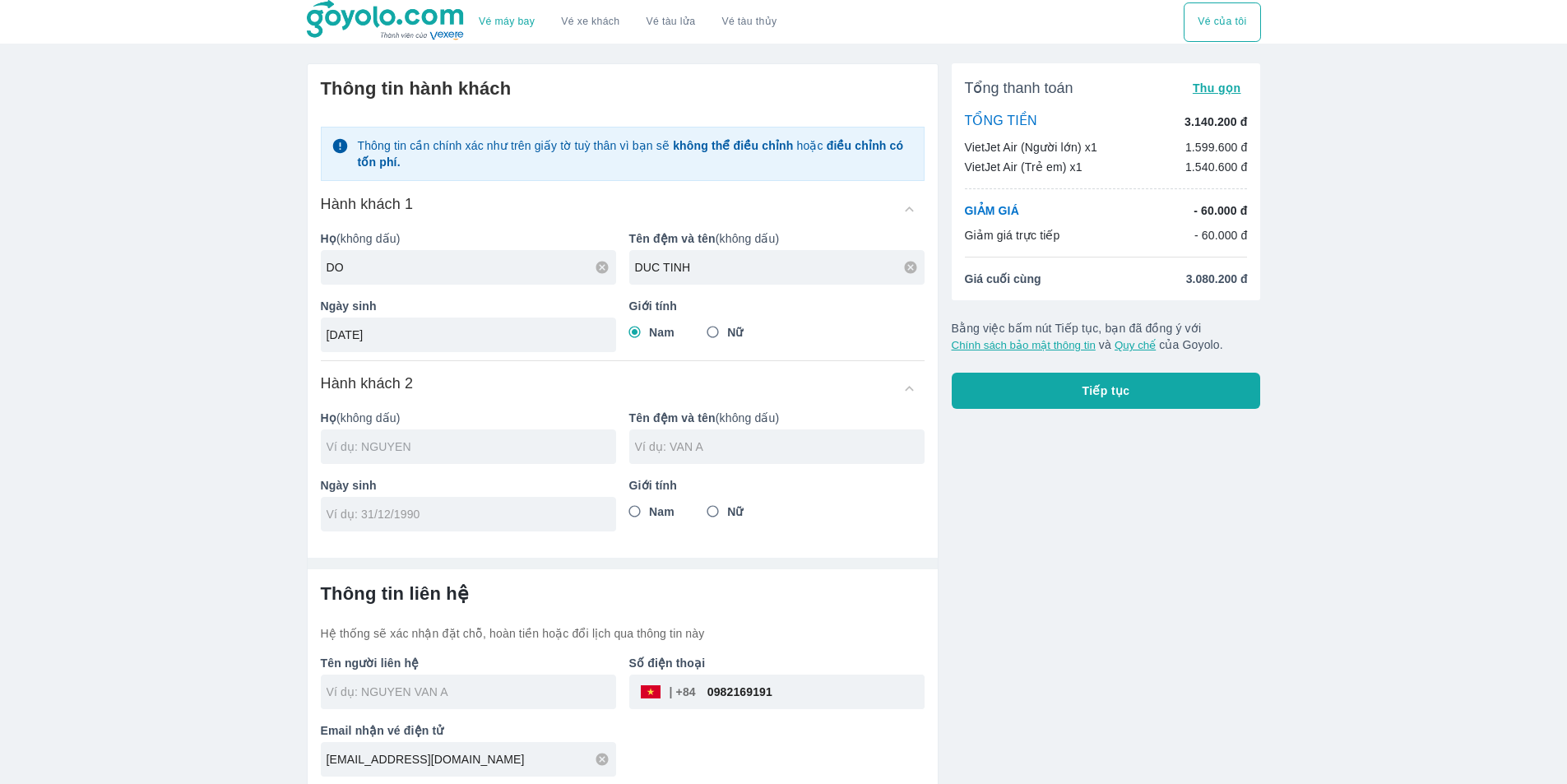
click at [430, 449] on input "text" at bounding box center [471, 447] width 289 height 17
type input "DO DUC TINH"
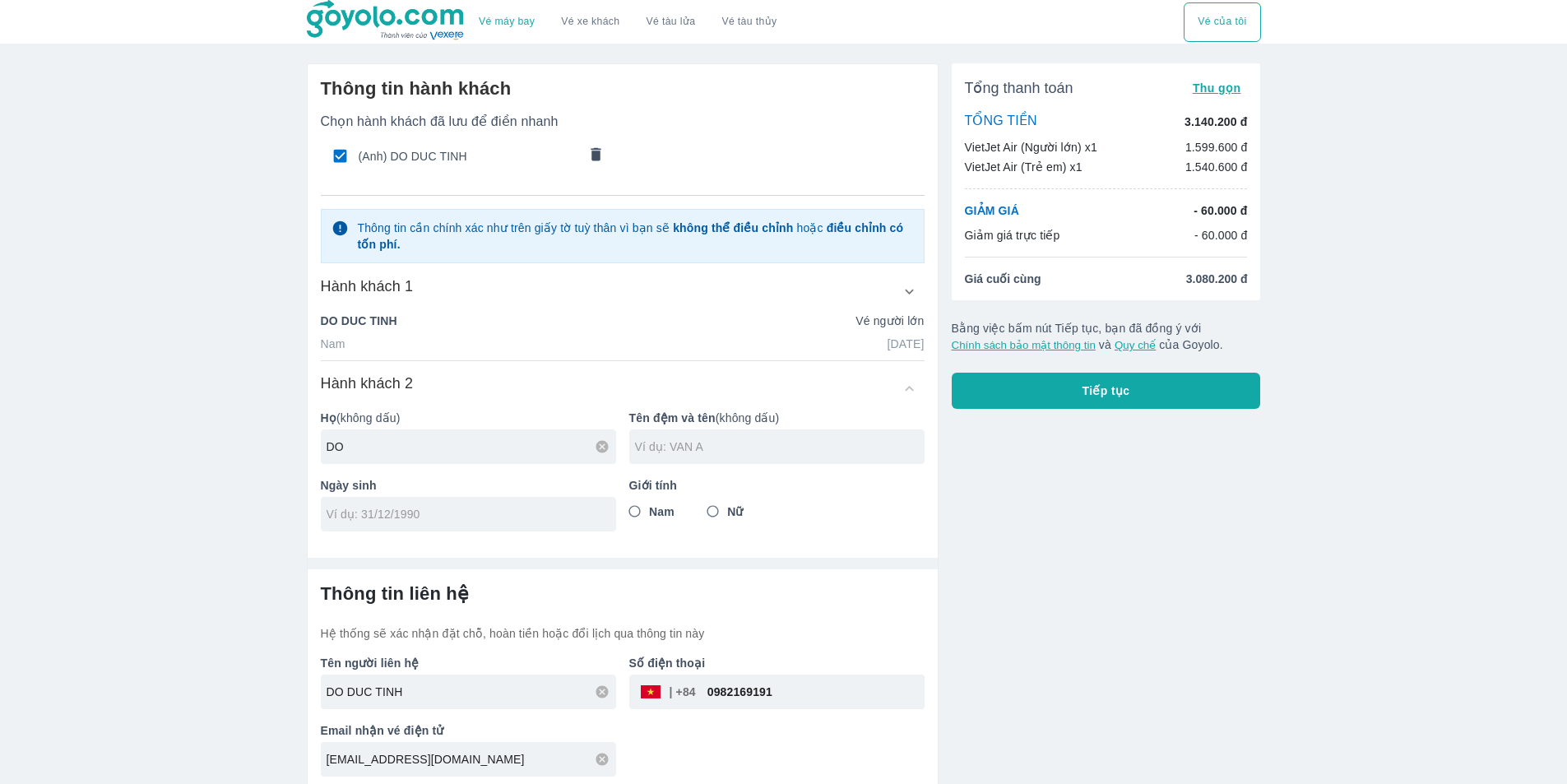
type input "DO"
type input "MINH CHAU"
click at [401, 522] on input "tel" at bounding box center [463, 514] width 273 height 17
type input "29/06/2020"
click at [734, 512] on span "Nữ" at bounding box center [734, 512] width 16 height 17
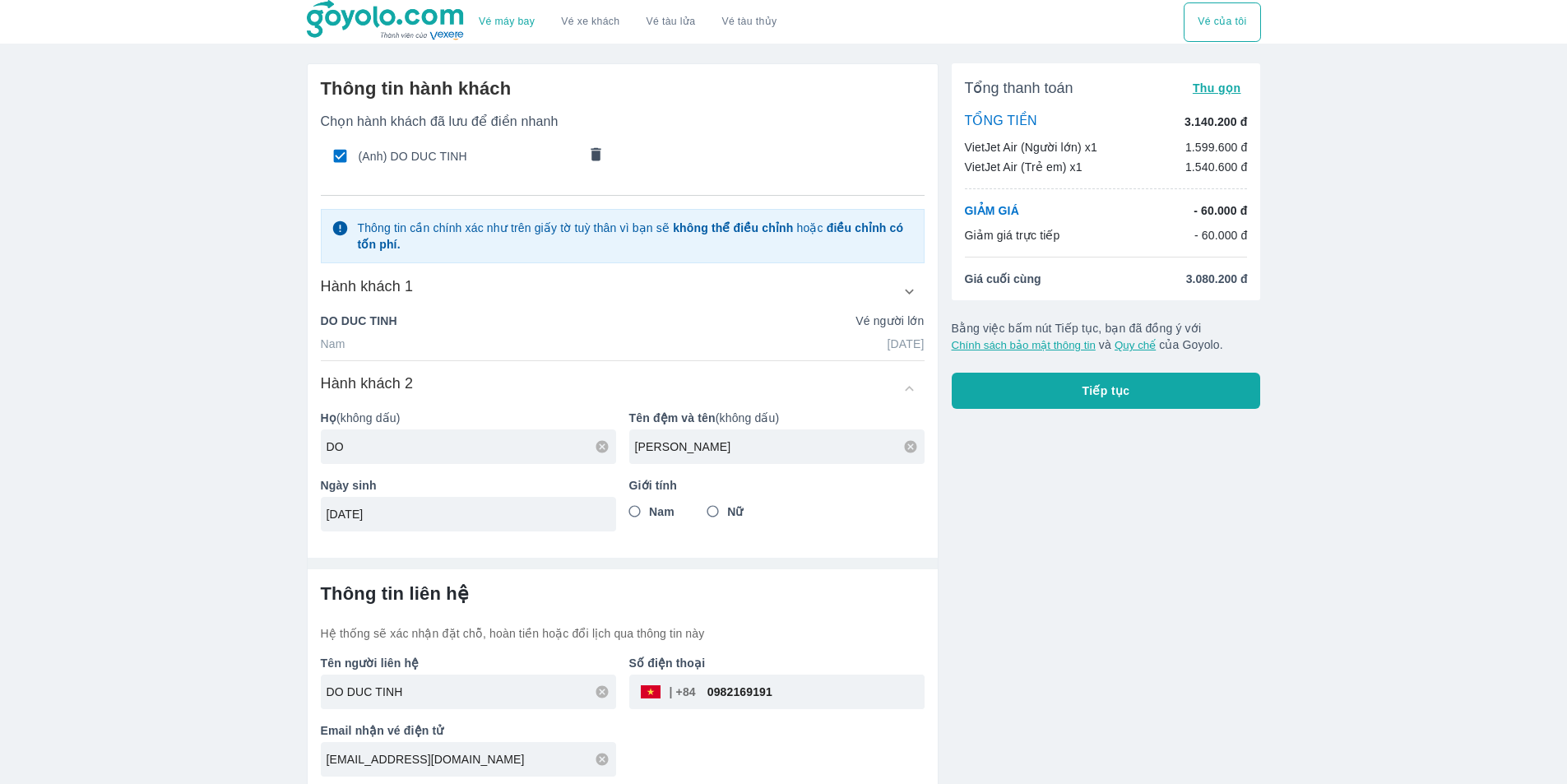
click at [728, 512] on input "Nữ" at bounding box center [714, 512] width 30 height 30
radio input "true"
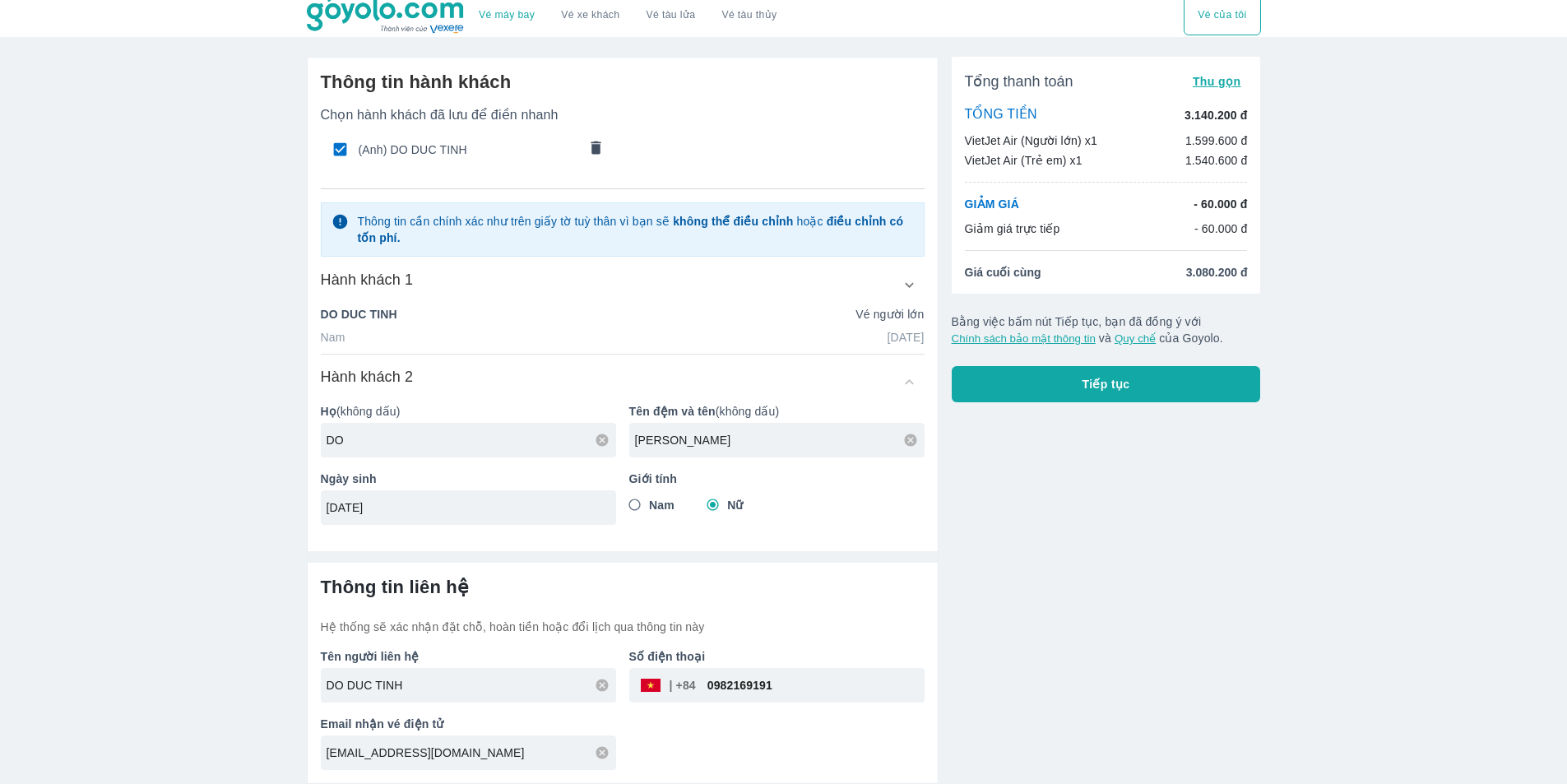
click at [1145, 641] on div "Tổng thanh toán Thu gọn TỔNG TIỀN 3.140.200 đ VietJet Air (Người lớn) x1 1.599.…" at bounding box center [1100, 413] width 322 height 740
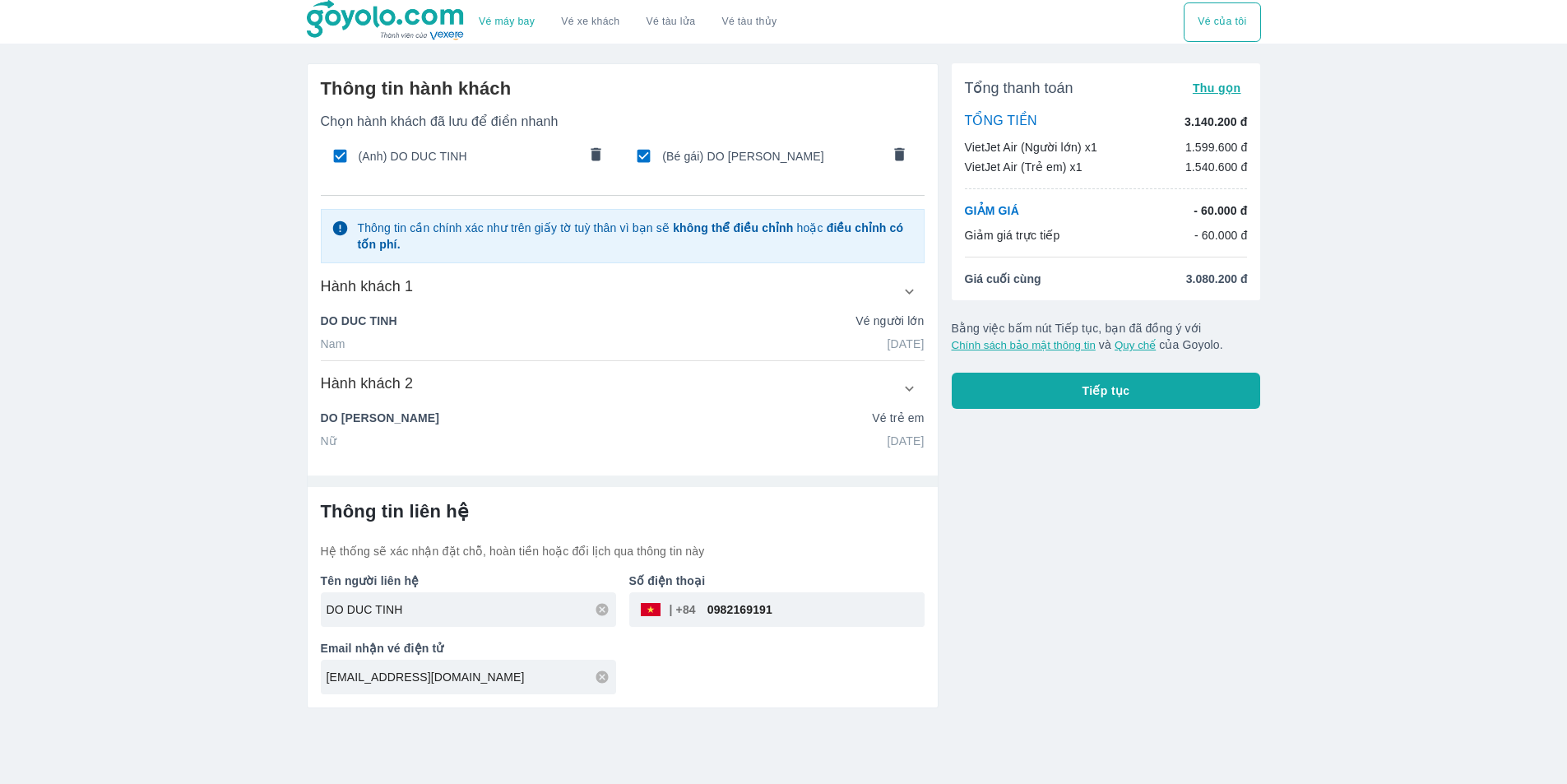
scroll to position [0, 0]
click at [1057, 396] on button "Tiếp tục" at bounding box center [1112, 390] width 309 height 37
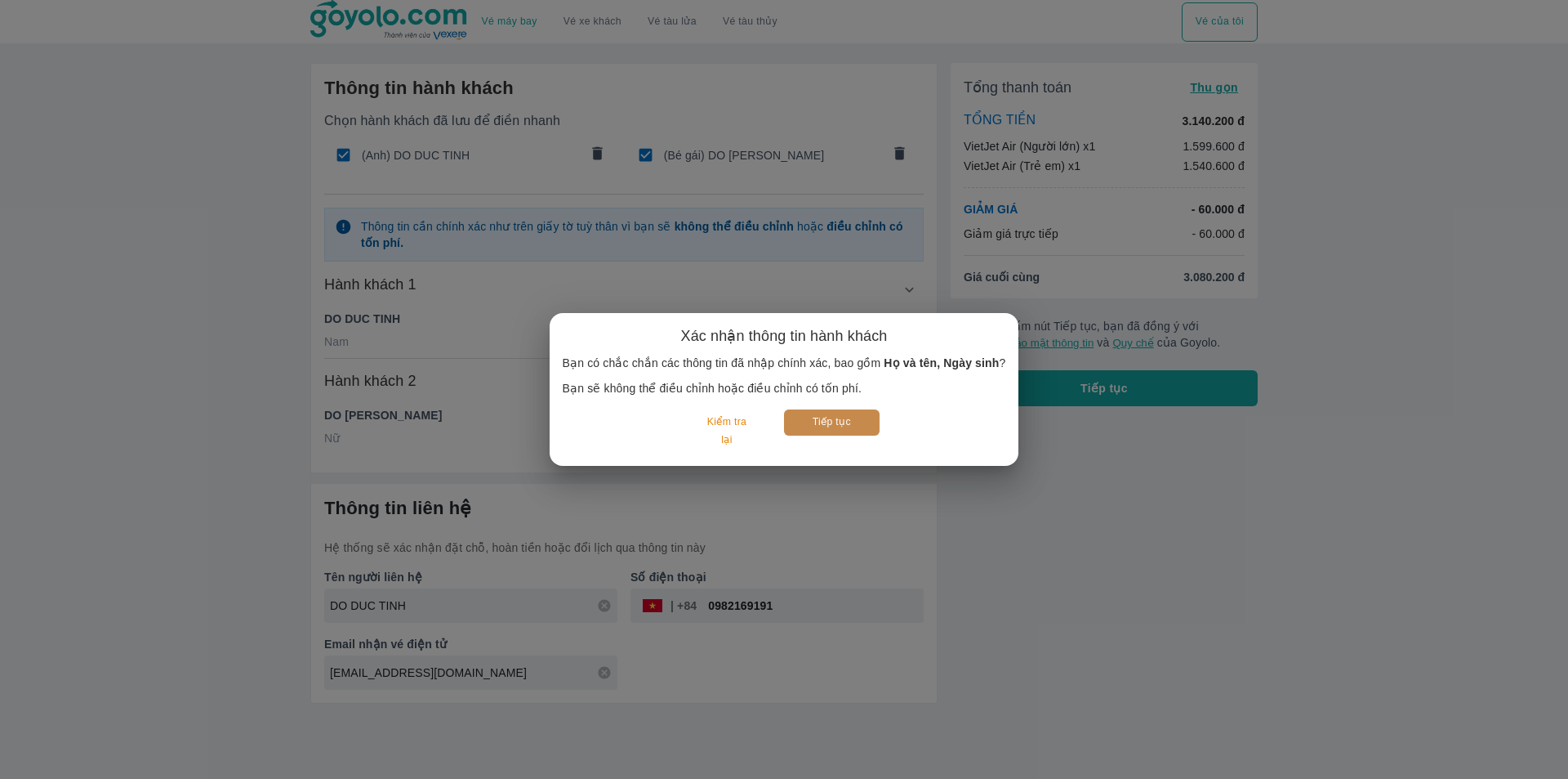
click at [848, 429] on button "Tiếp tục" at bounding box center [831, 422] width 96 height 26
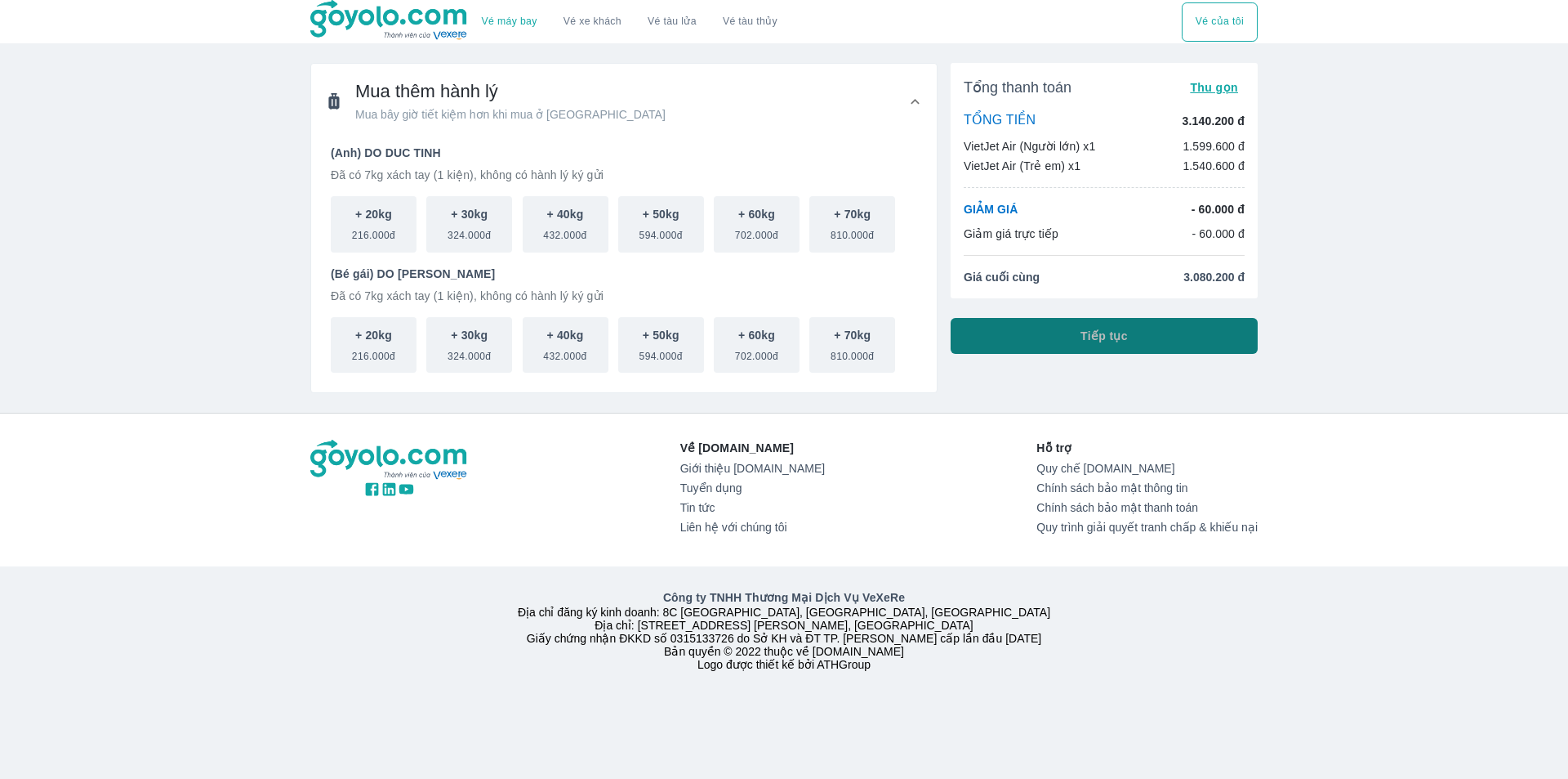
click at [1055, 339] on button "Tiếp tục" at bounding box center [1104, 336] width 307 height 36
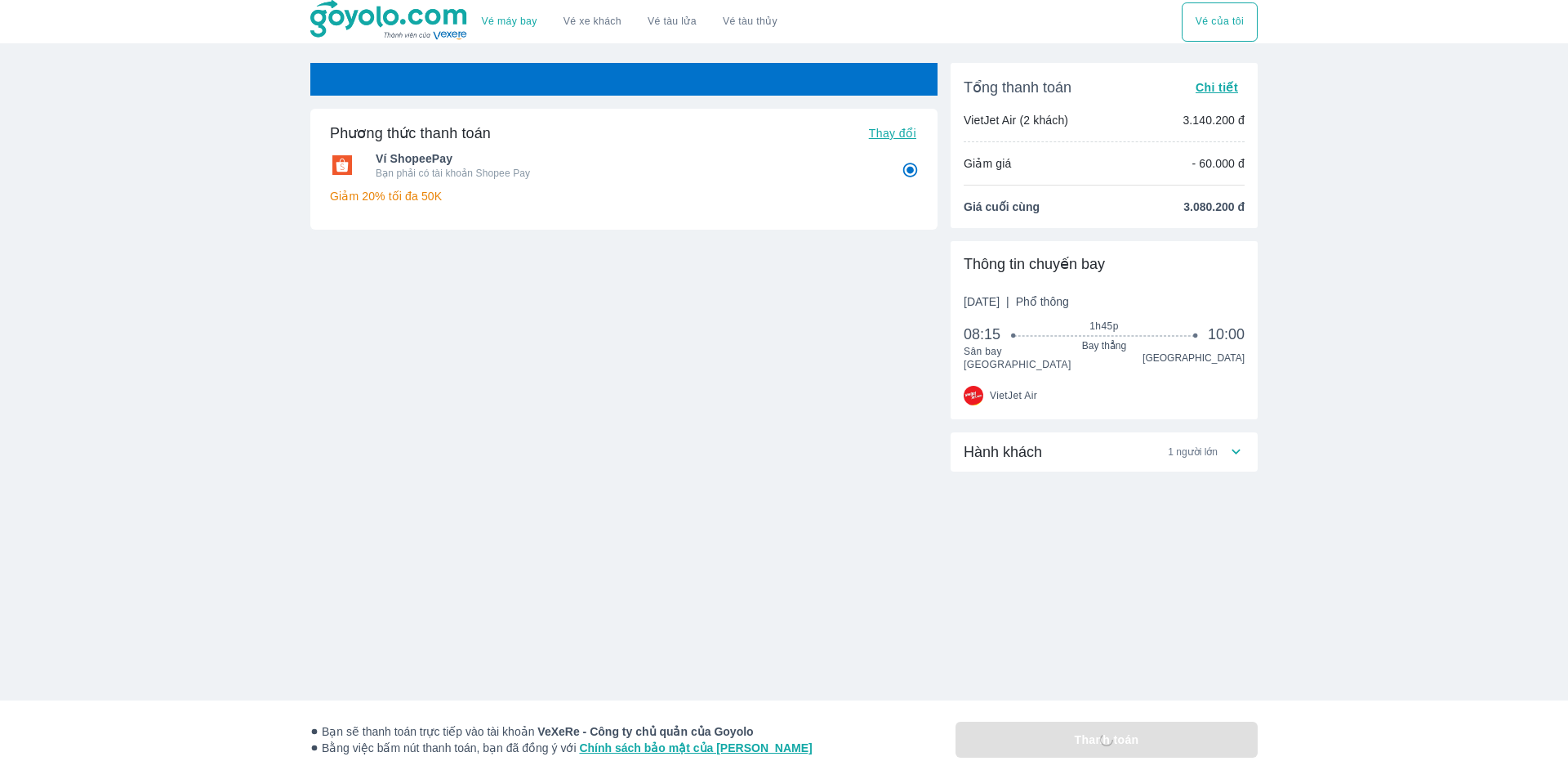
radio input "false"
click at [1081, 448] on div "Hành khách 1 người lớn" at bounding box center [1095, 452] width 264 height 20
click at [1031, 451] on span "Hành khách" at bounding box center [1002, 459] width 78 height 20
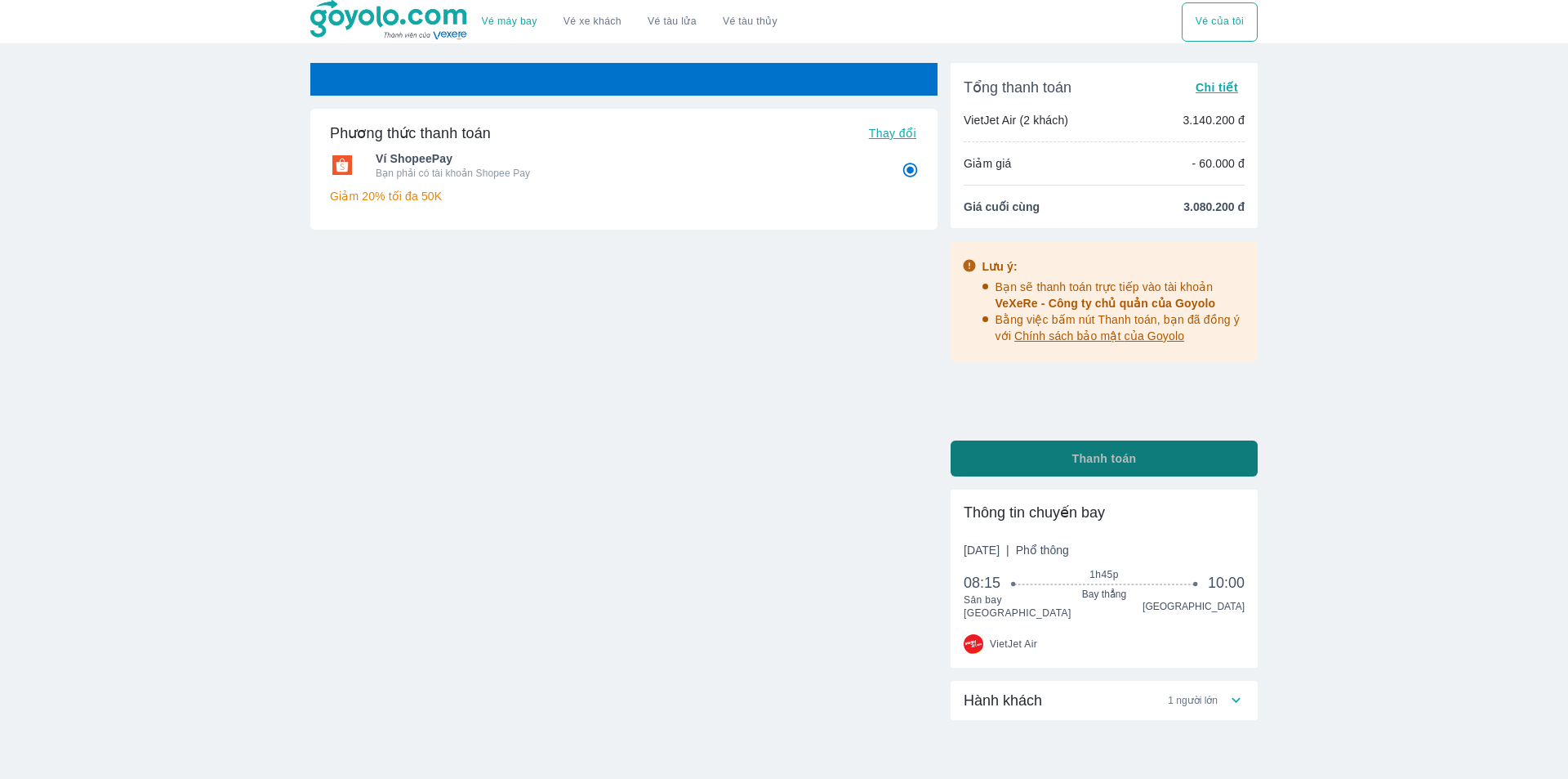
click at [1038, 452] on button "Thanh toán" at bounding box center [1104, 459] width 307 height 36
radio input "false"
